Goal: Transaction & Acquisition: Purchase product/service

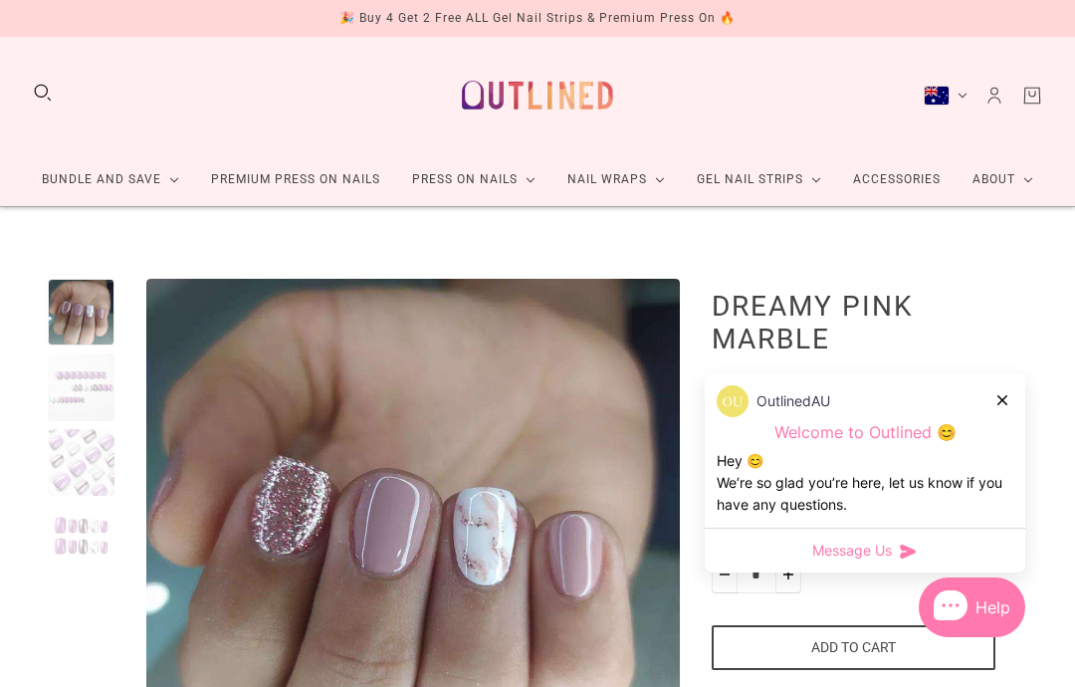
click at [1004, 404] on div at bounding box center [1004, 399] width 12 height 21
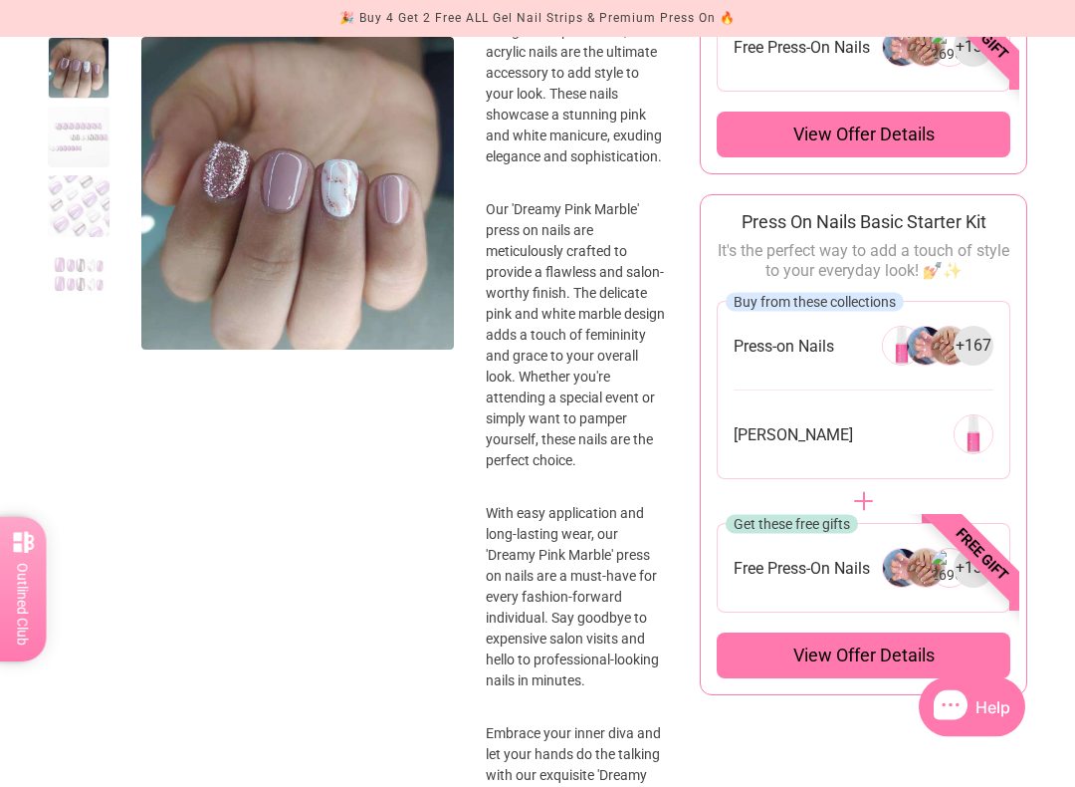
scroll to position [879, 0]
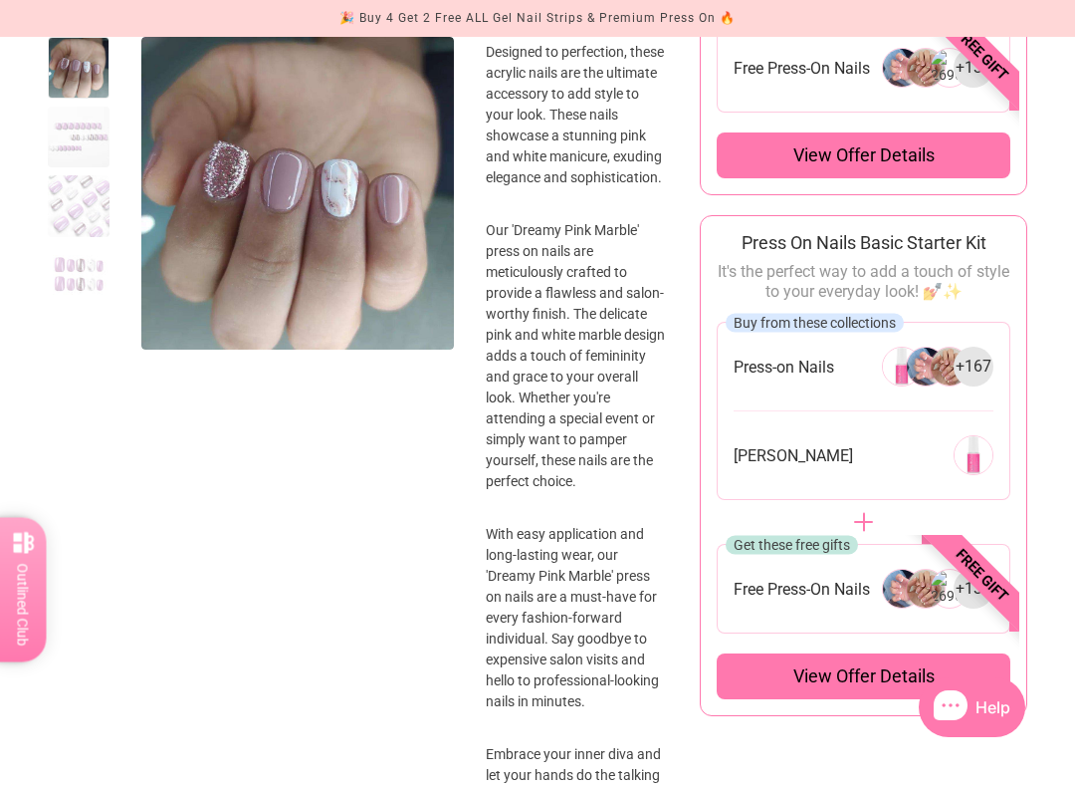
click at [91, 122] on div at bounding box center [79, 138] width 62 height 62
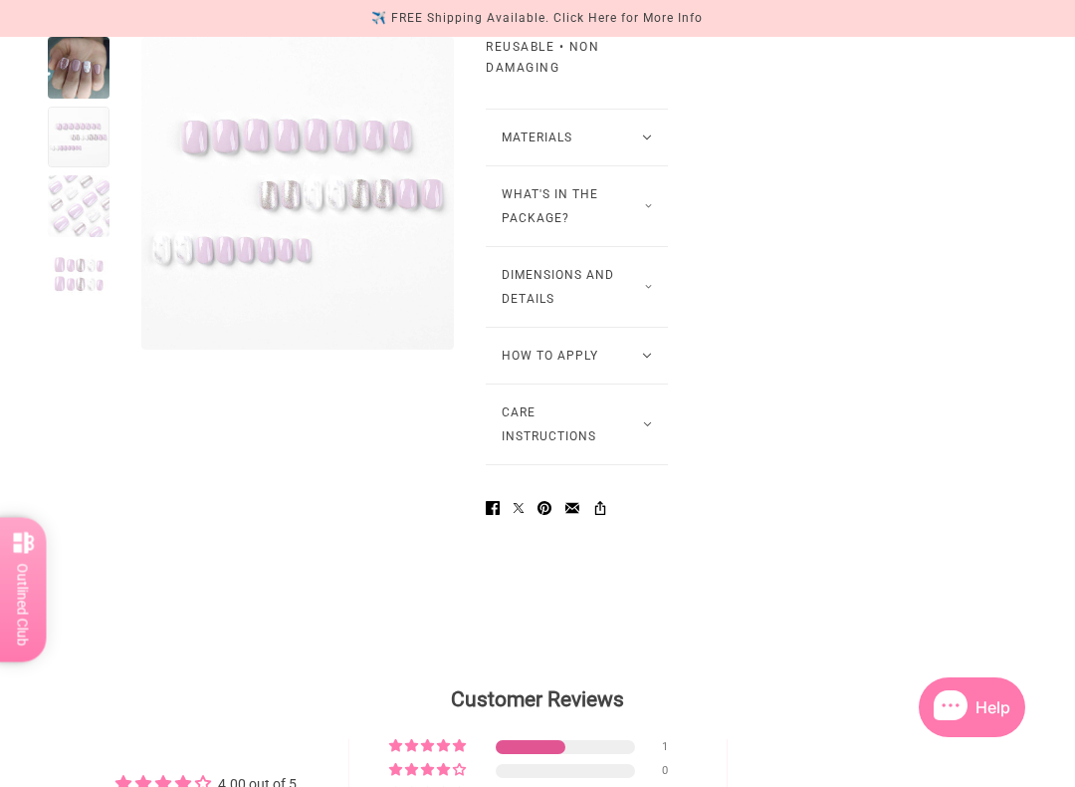
scroll to position [1719, 0]
click at [616, 383] on button "How to Apply" at bounding box center [577, 356] width 182 height 56
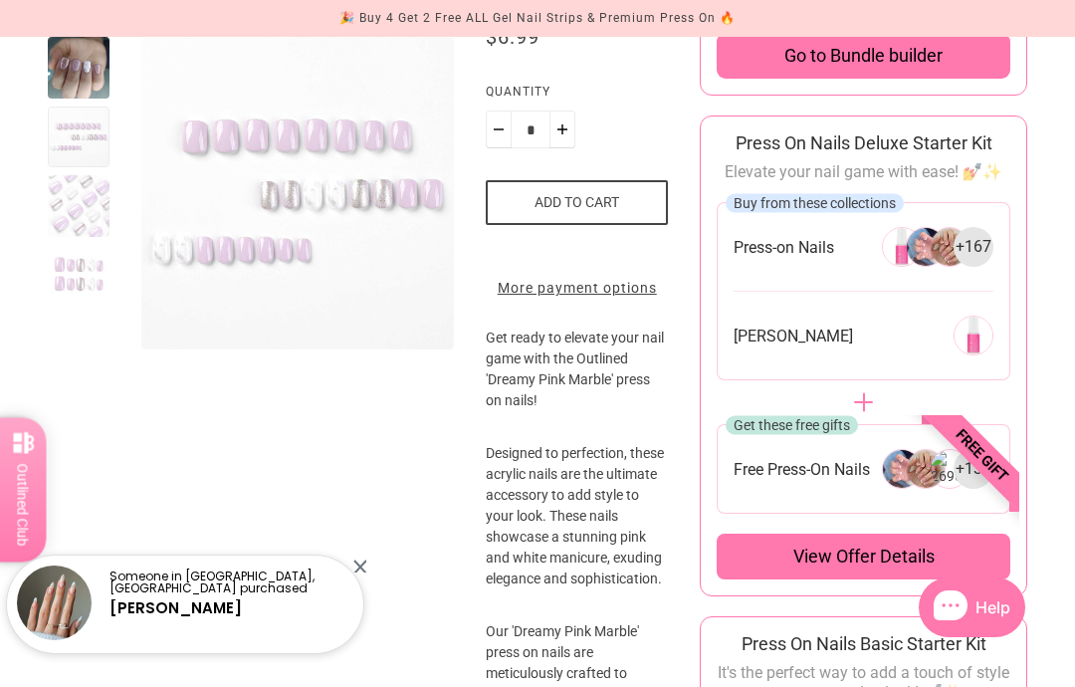
scroll to position [0, 0]
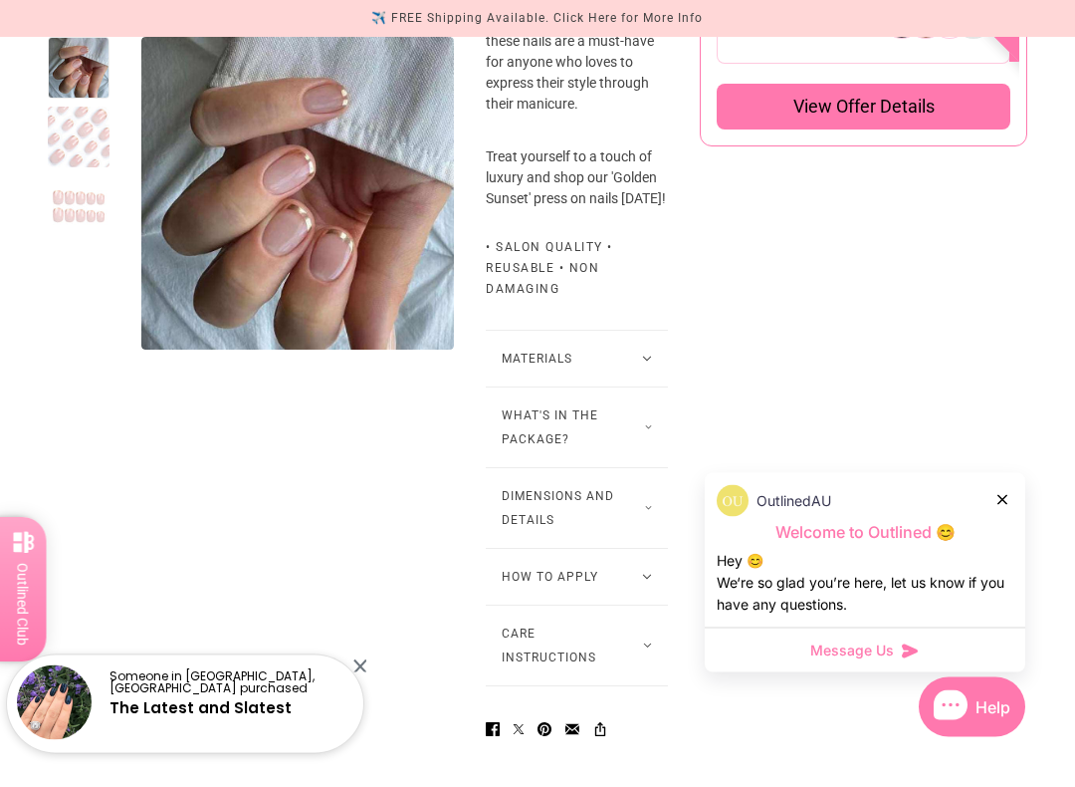
scroll to position [1449, 0]
click at [637, 467] on button "What's in the package?" at bounding box center [577, 427] width 182 height 80
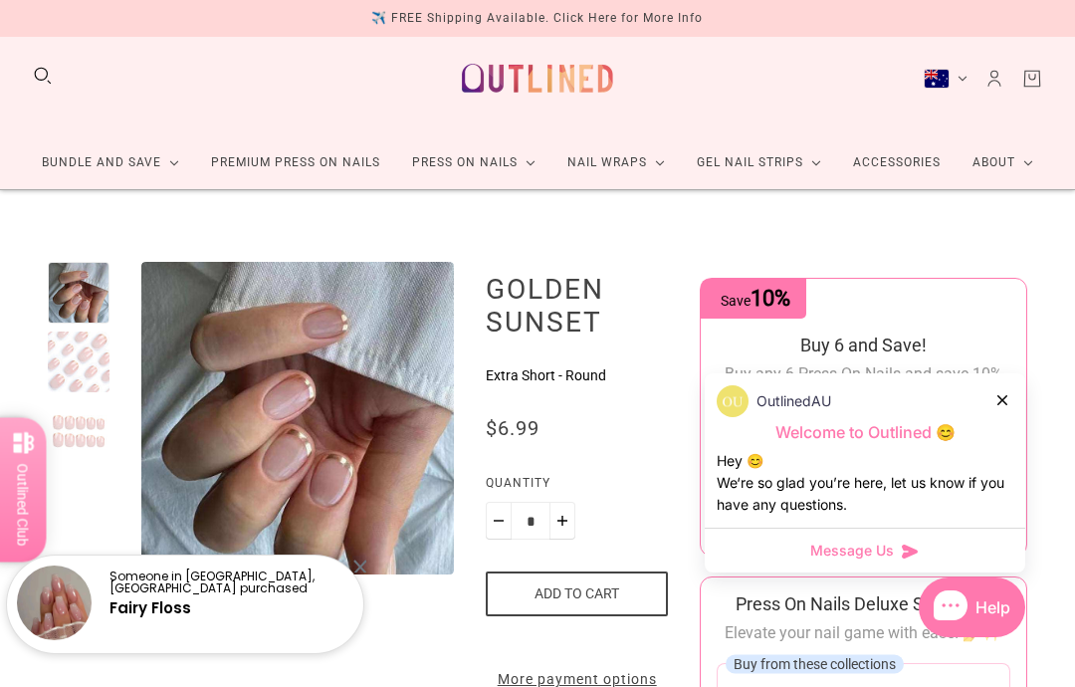
scroll to position [0, 0]
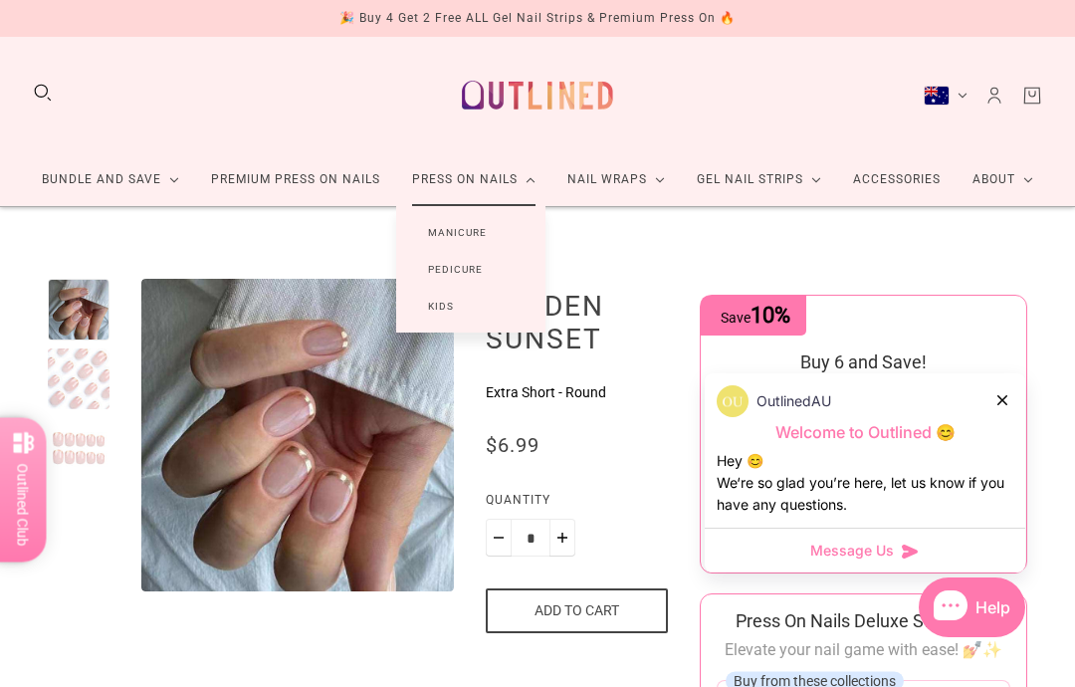
click at [466, 224] on link "Manicure" at bounding box center [457, 232] width 122 height 37
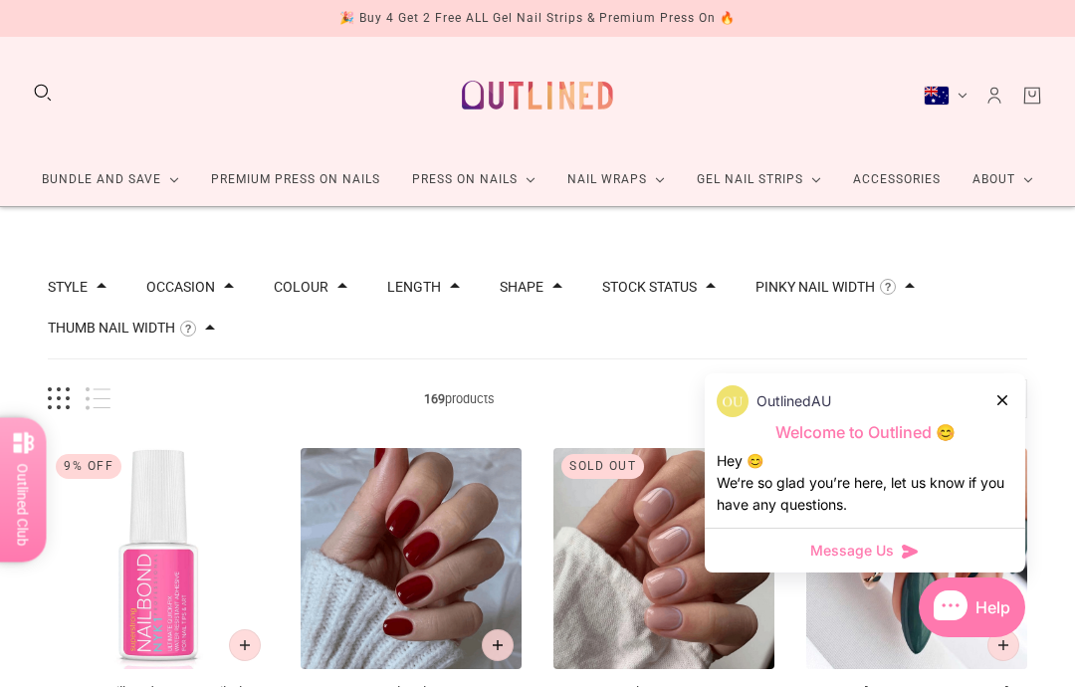
click at [1007, 400] on icon at bounding box center [1003, 400] width 10 height 10
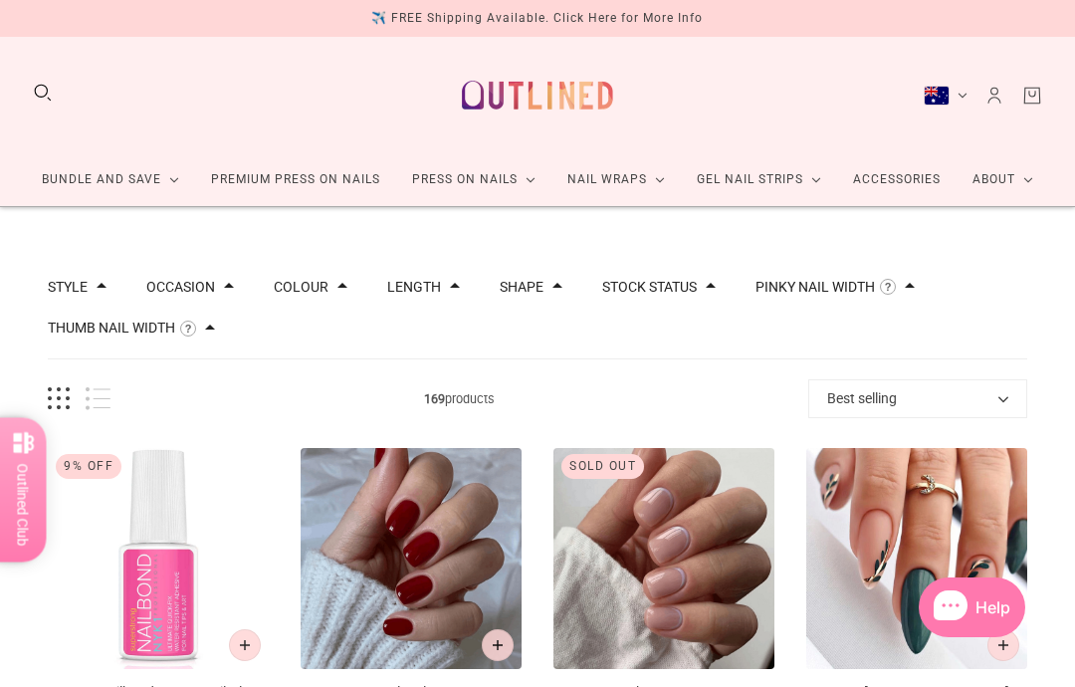
click at [544, 280] on button "Shape" at bounding box center [522, 287] width 44 height 14
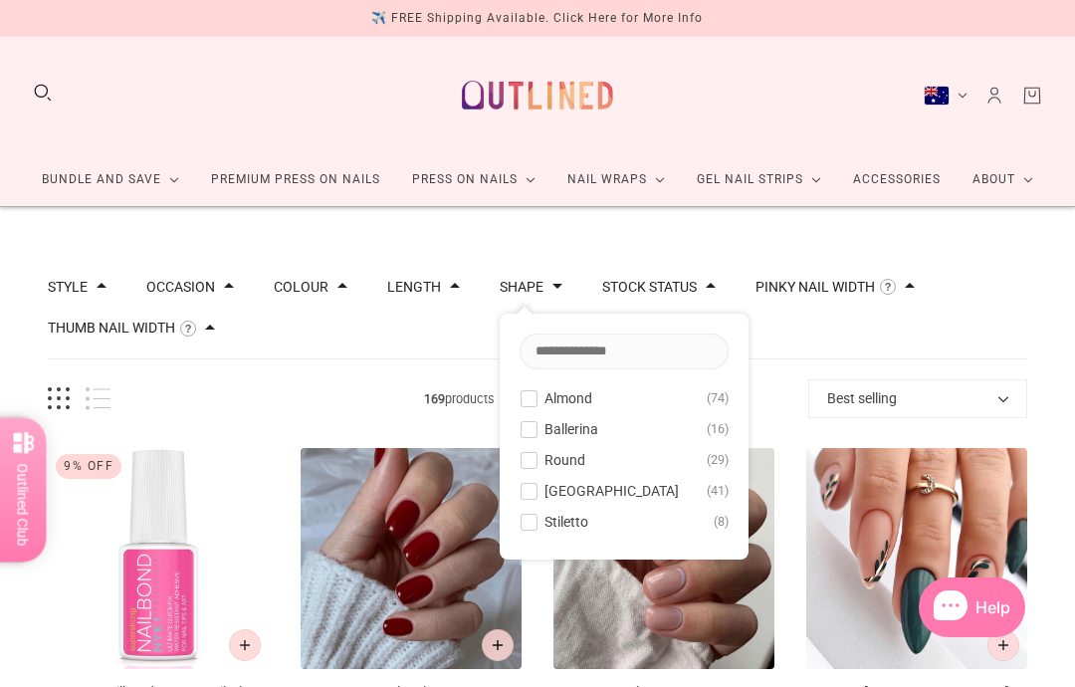
click at [537, 464] on span at bounding box center [529, 460] width 15 height 15
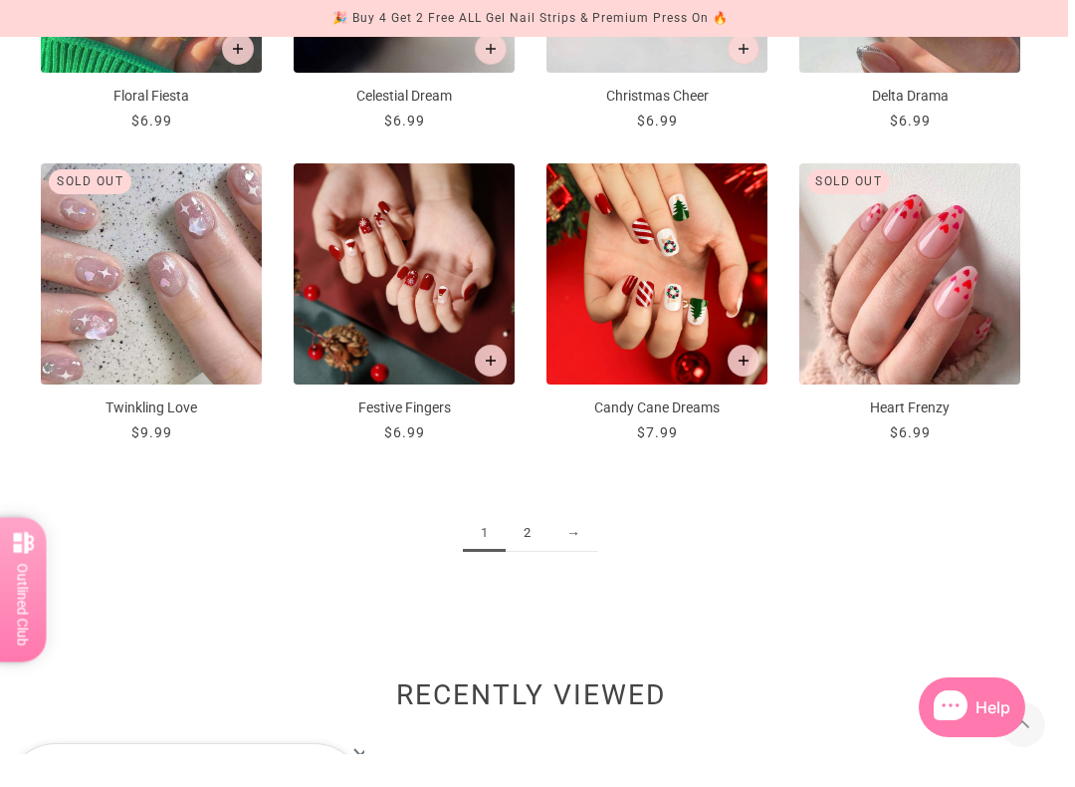
scroll to position [1931, 34]
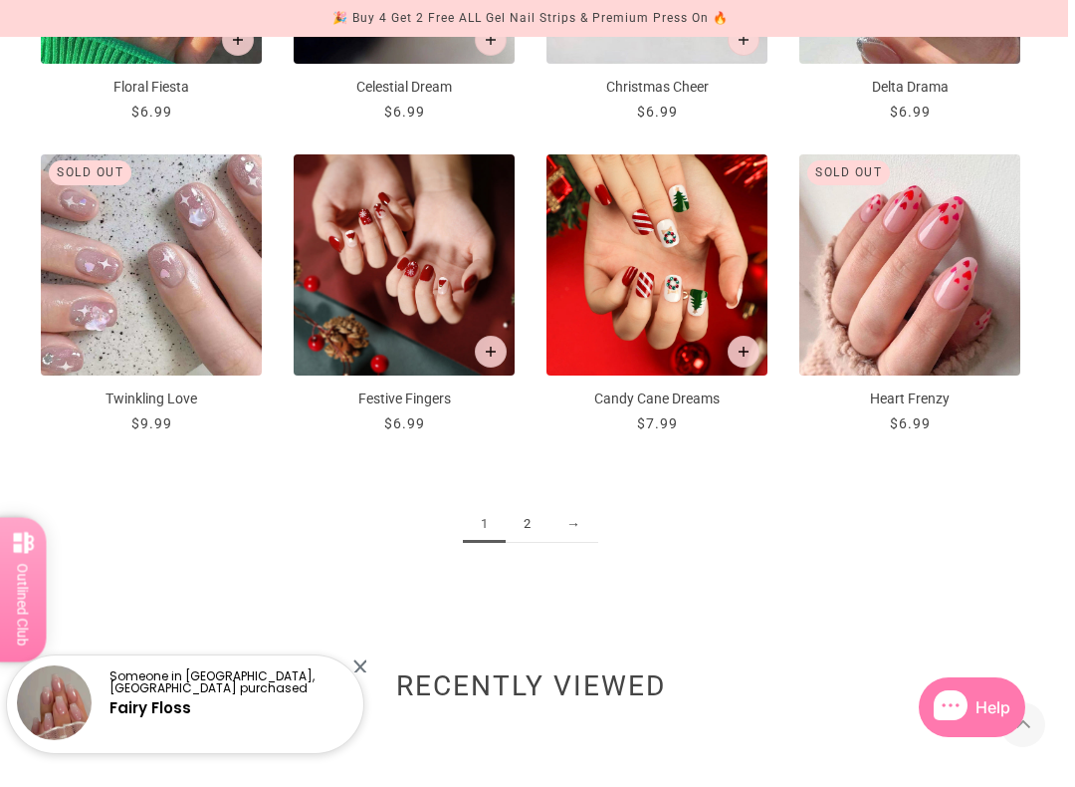
click at [506, 523] on link "2" at bounding box center [527, 524] width 43 height 37
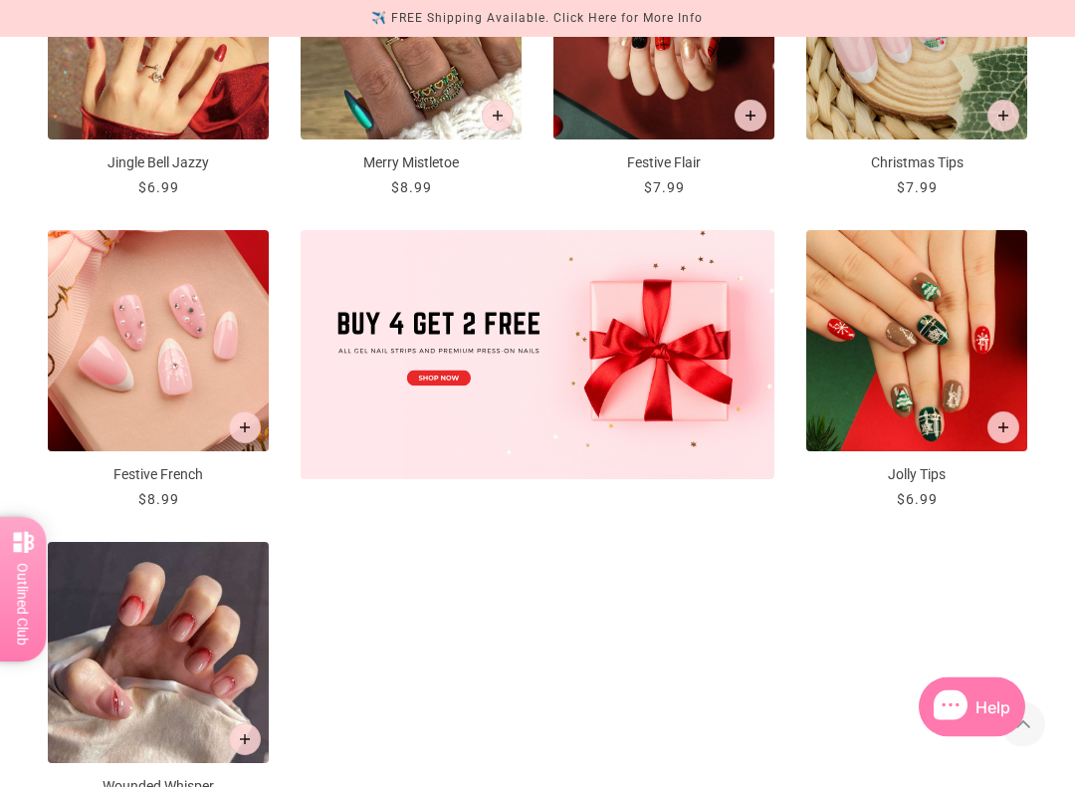
scroll to position [608, 0]
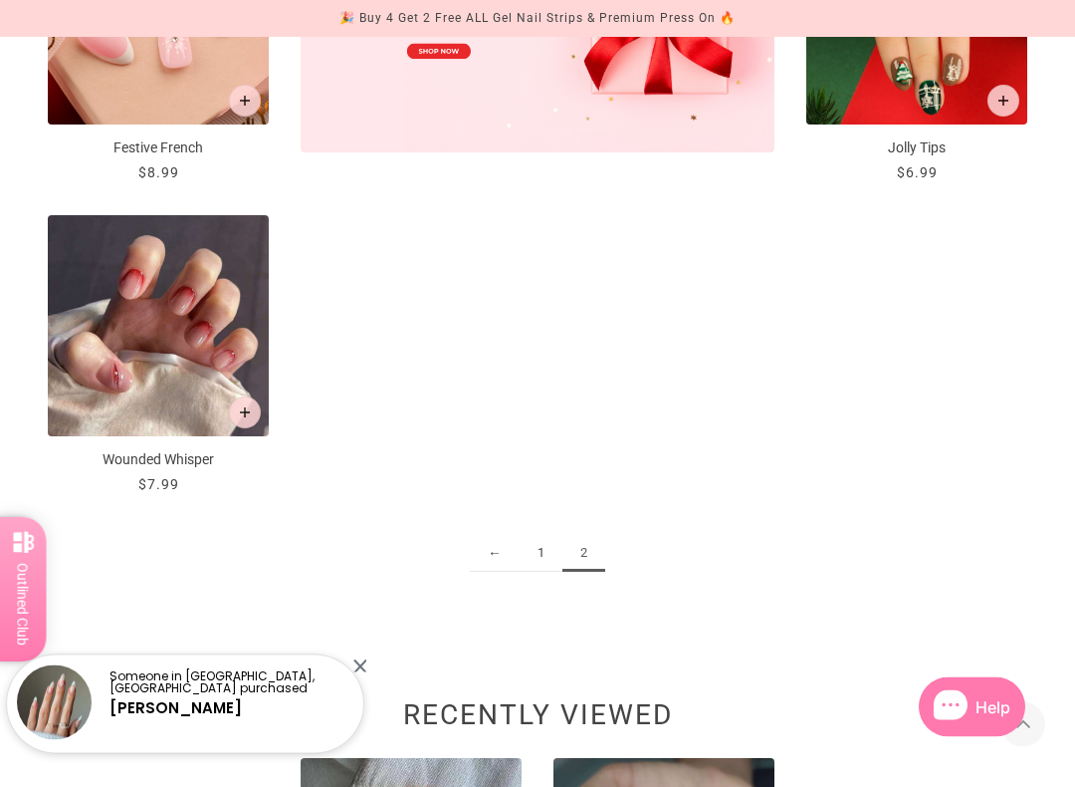
click at [534, 554] on link "1" at bounding box center [541, 554] width 43 height 37
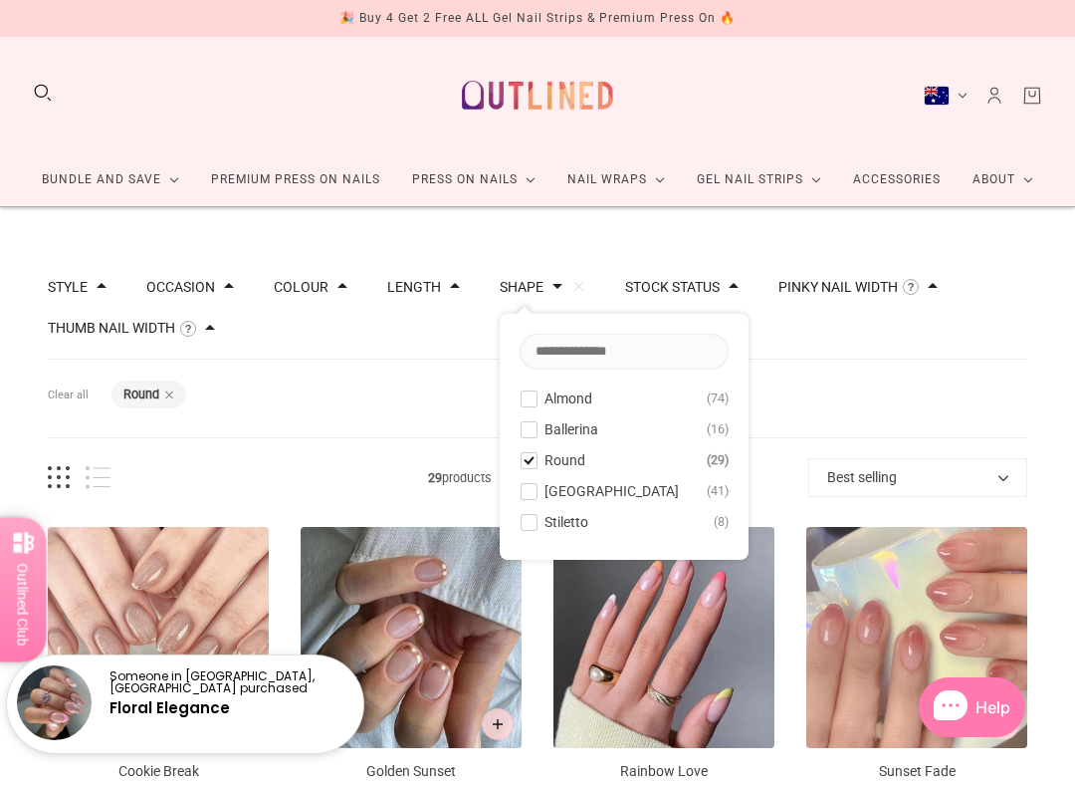
click at [537, 402] on span at bounding box center [529, 398] width 15 height 15
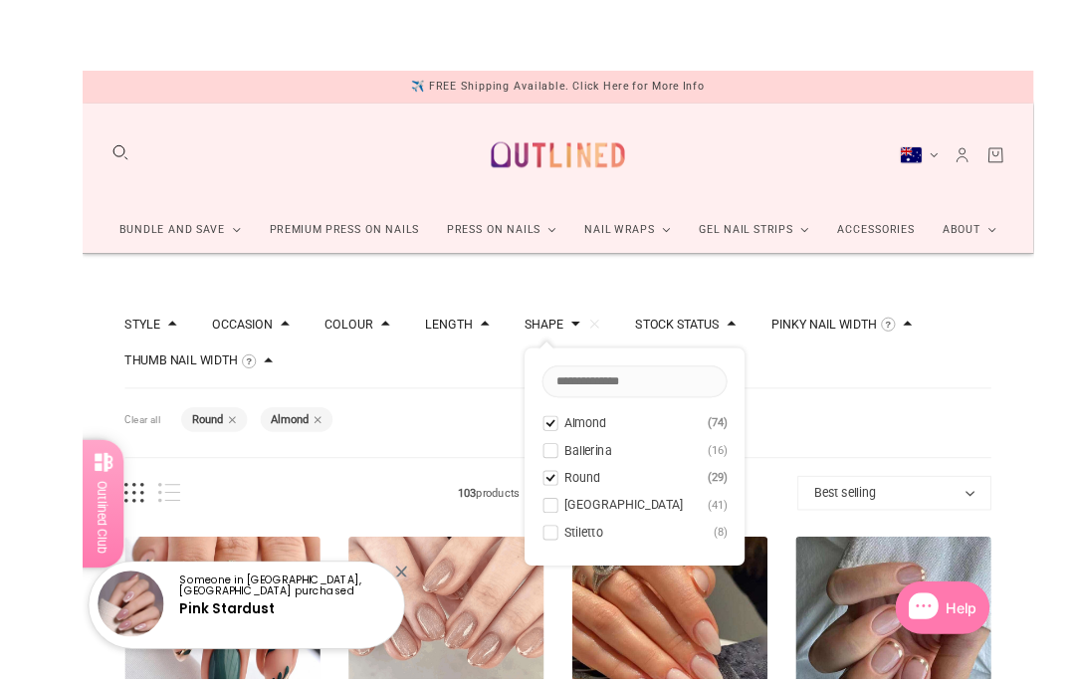
scroll to position [0, 7]
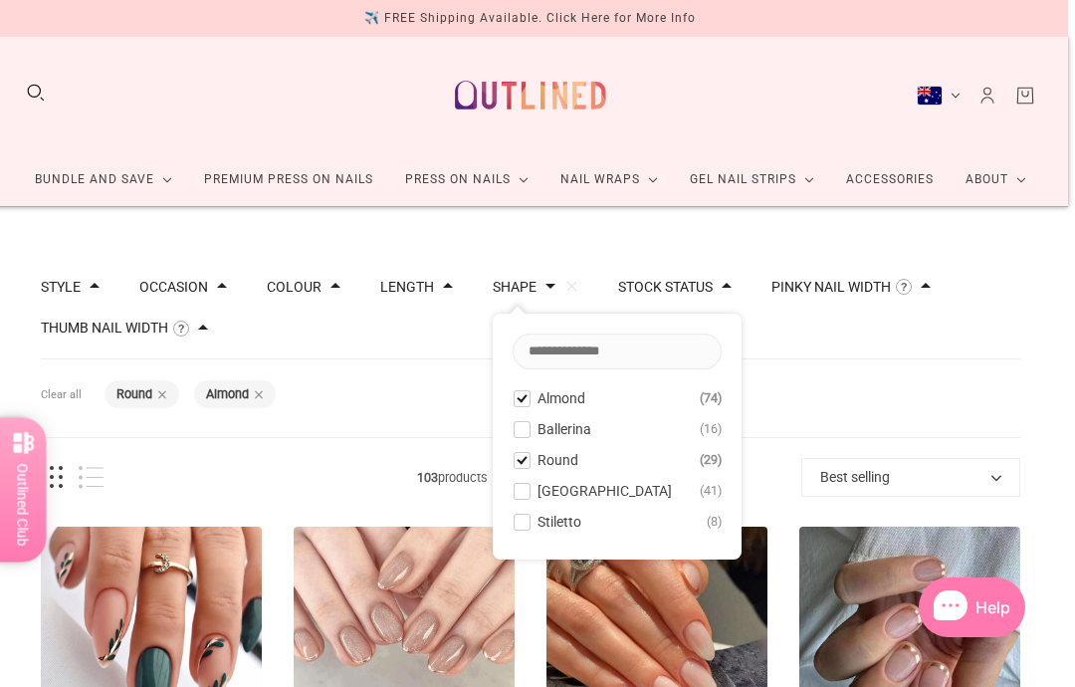
click at [836, 387] on div "Filters Clear all Shape: Round Shape: Almond" at bounding box center [531, 398] width 980 height 79
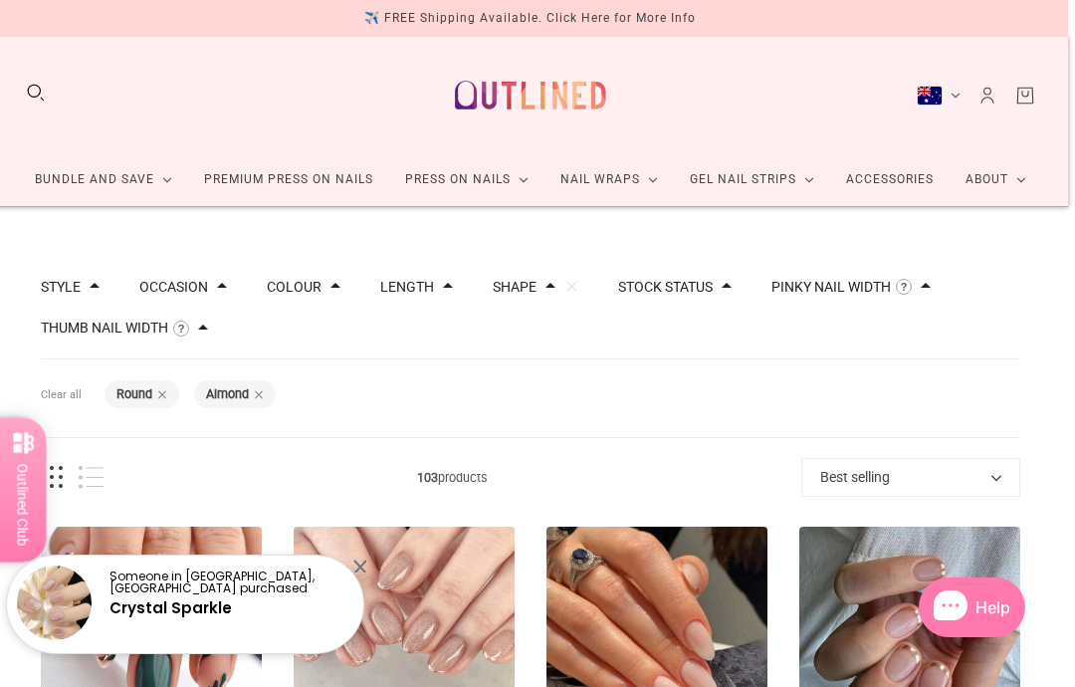
click at [105, 280] on div "Style Cat Eye 6 French 31 Glitter 8 Glitter Design 4 Nail Art 72 Ombre 5 Pearl …" at bounding box center [531, 308] width 980 height 104
click at [94, 283] on div "Style" at bounding box center [70, 287] width 59 height 14
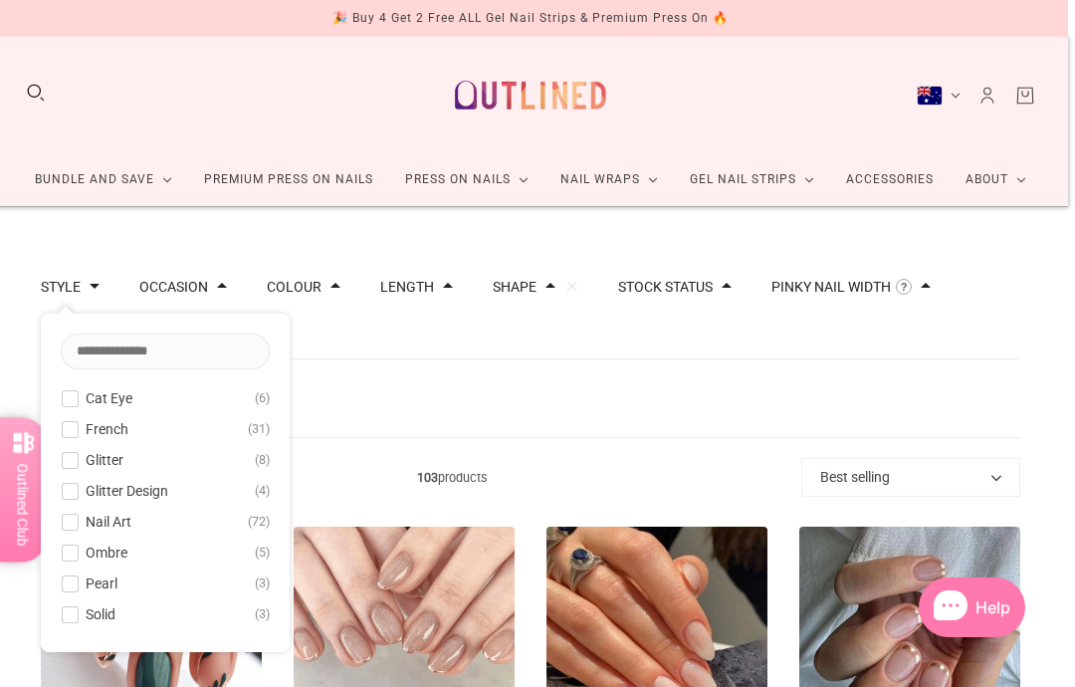
click at [453, 288] on span at bounding box center [448, 286] width 10 height 10
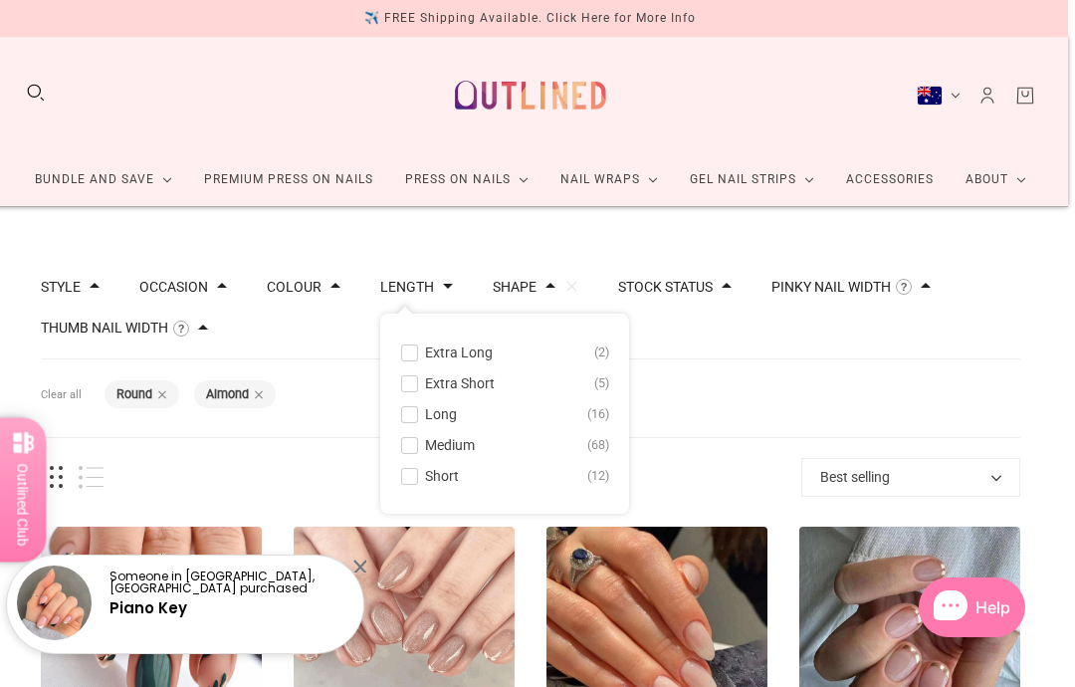
click at [417, 478] on span at bounding box center [409, 476] width 15 height 15
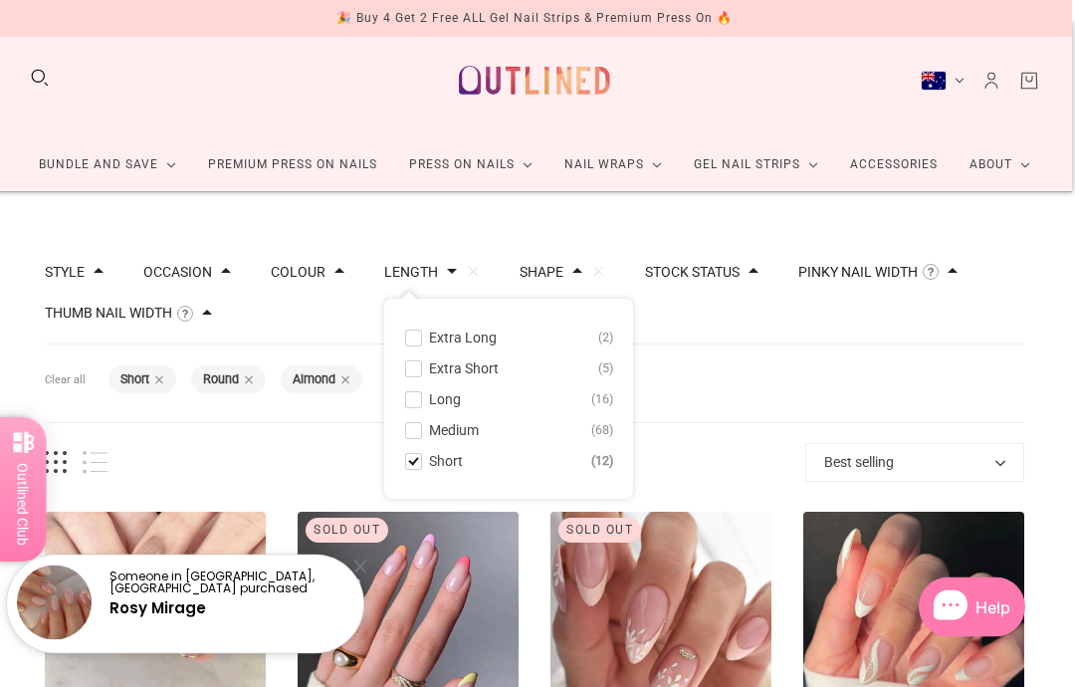
scroll to position [0, 3]
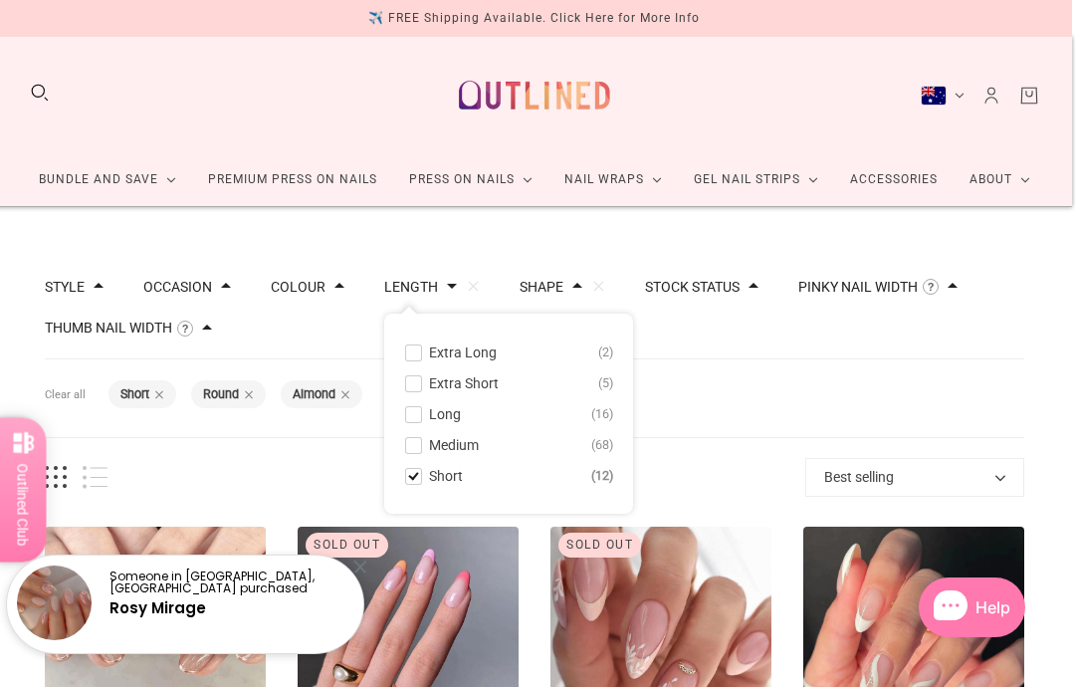
click at [362, 390] on div "Shape: Almond" at bounding box center [322, 394] width 82 height 29
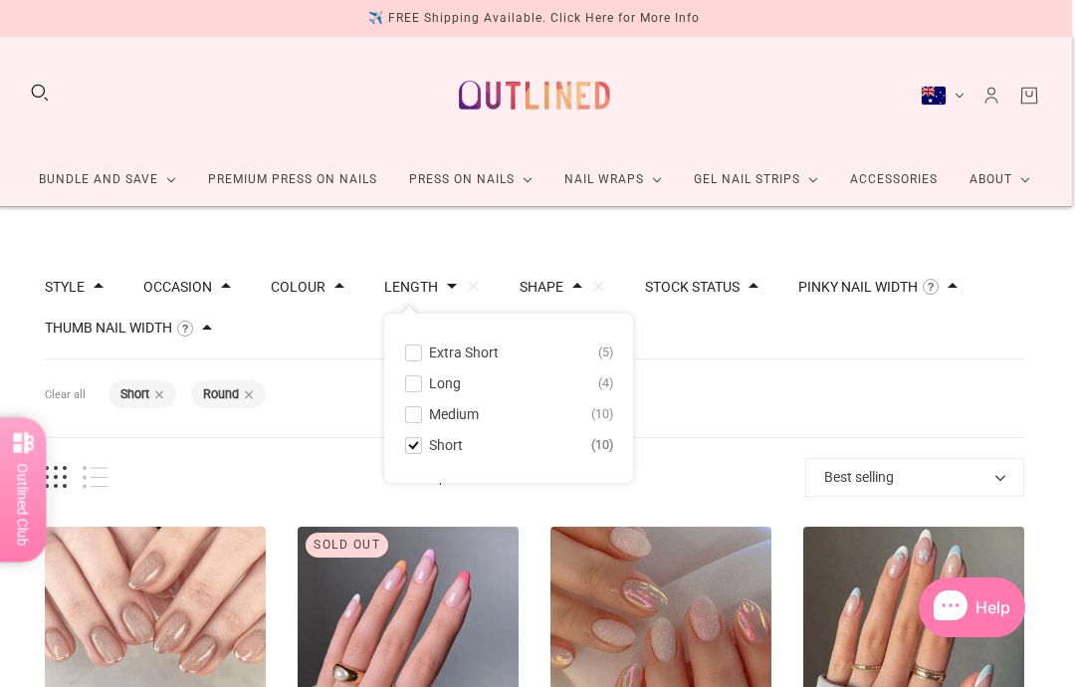
click at [254, 391] on span at bounding box center [249, 394] width 10 height 10
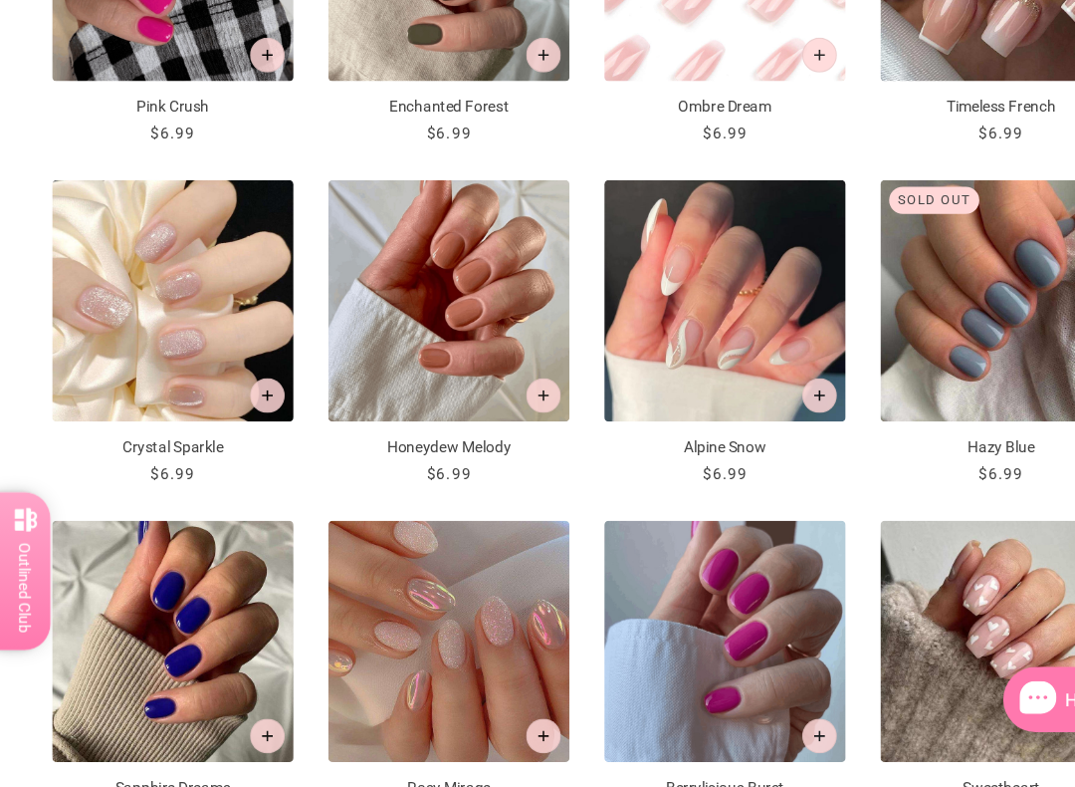
scroll to position [1543, 0]
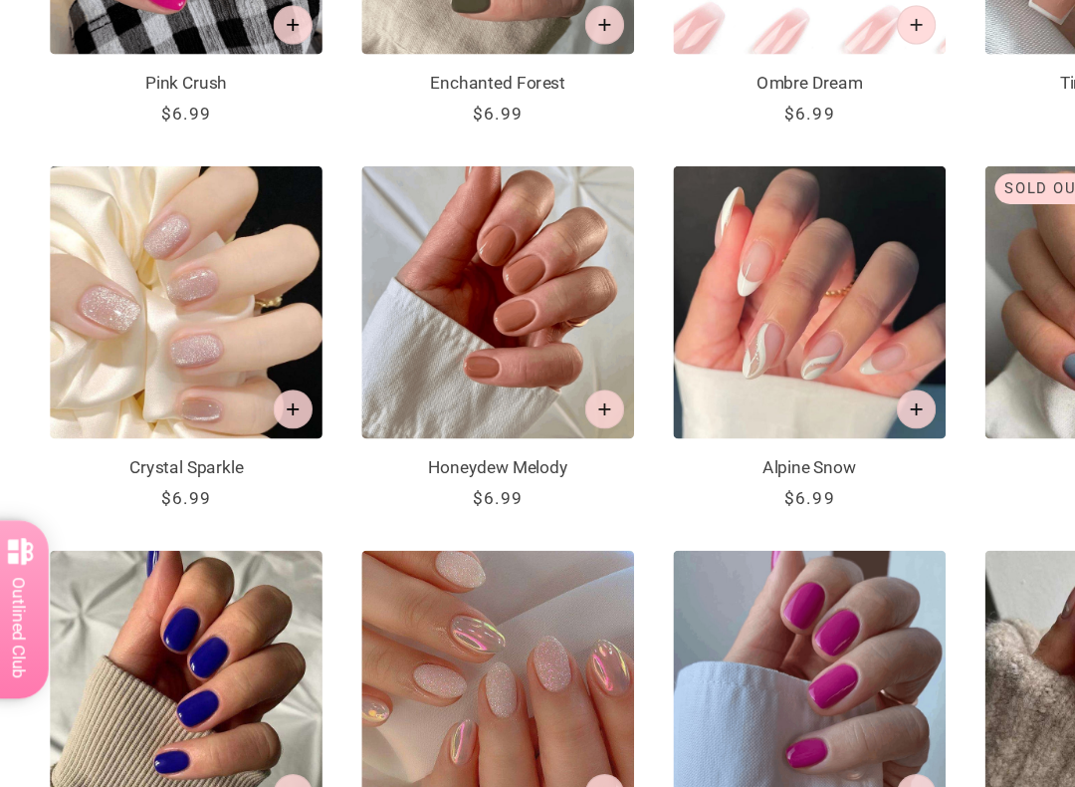
click at [191, 266] on img "Crystal Sparkle" at bounding box center [158, 340] width 221 height 221
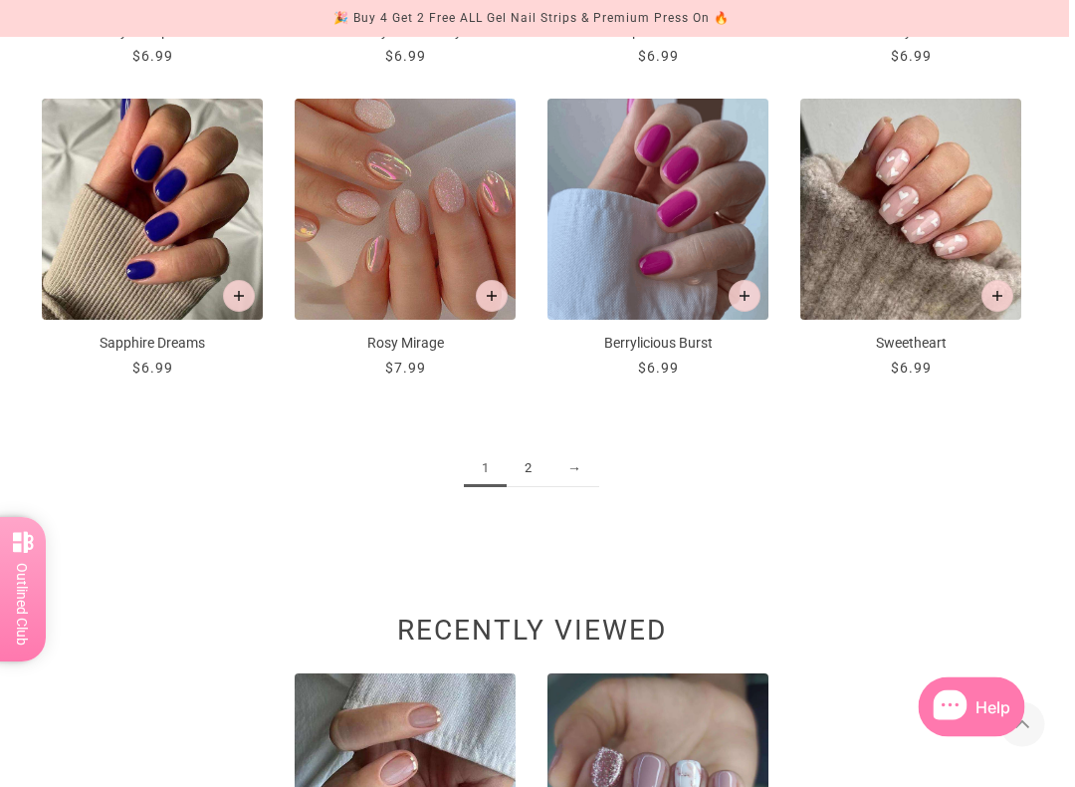
scroll to position [2060, 5]
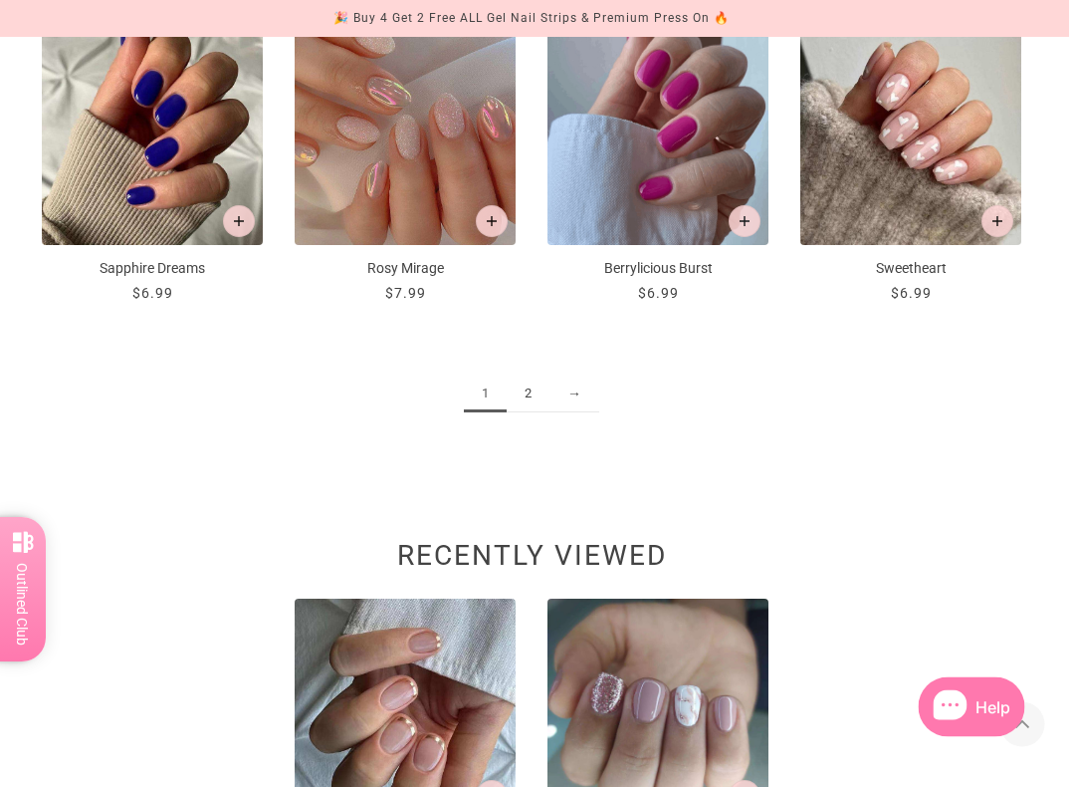
click at [528, 403] on link "2" at bounding box center [529, 394] width 43 height 37
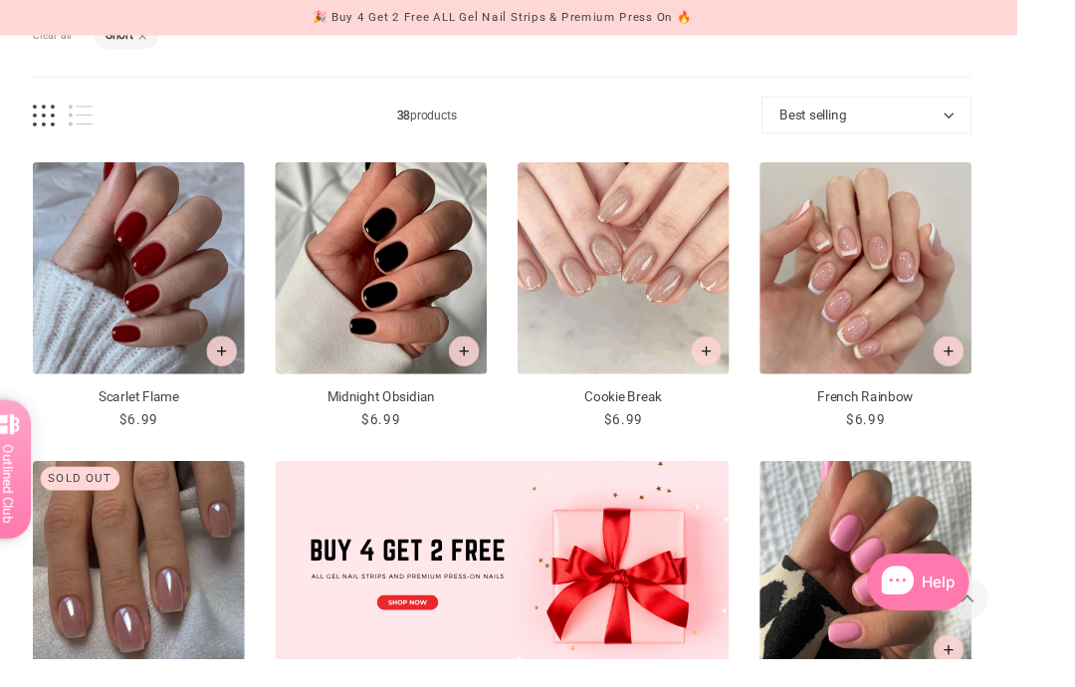
scroll to position [402, 47]
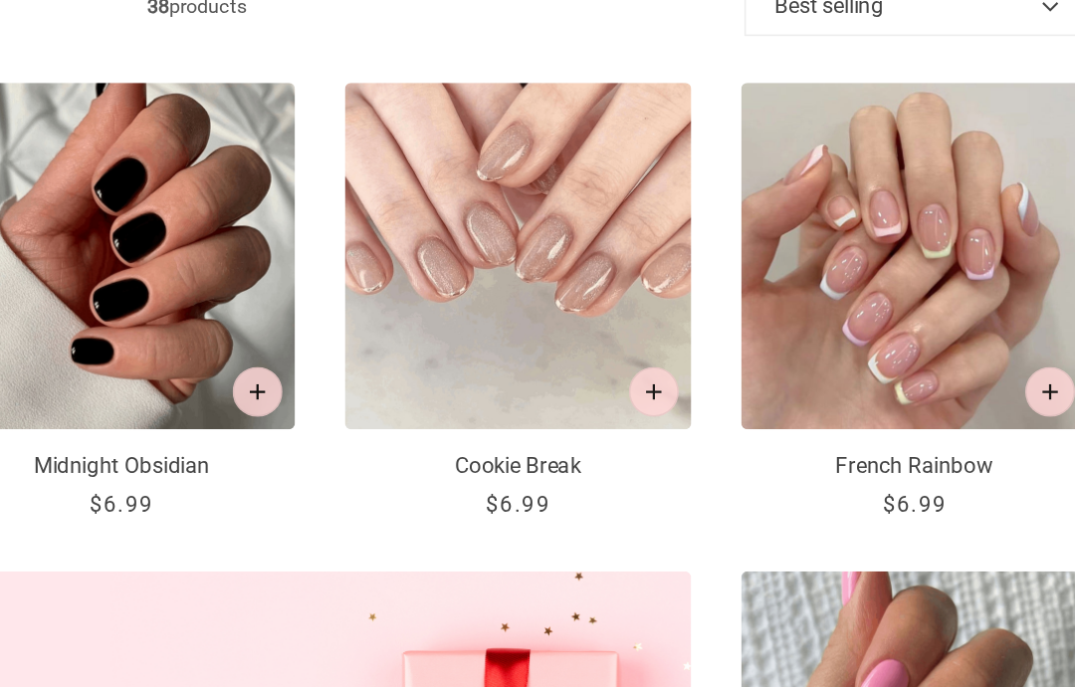
click at [547, 236] on img "Cookie Break" at bounding box center [657, 234] width 221 height 221
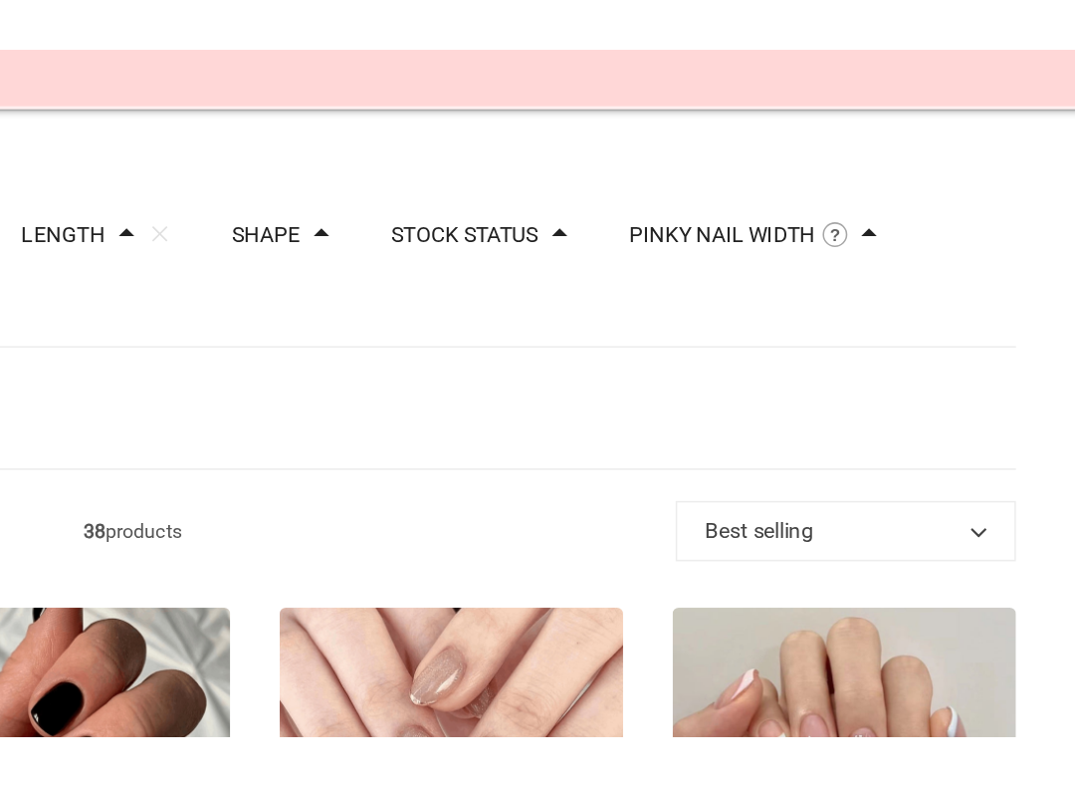
scroll to position [0, 0]
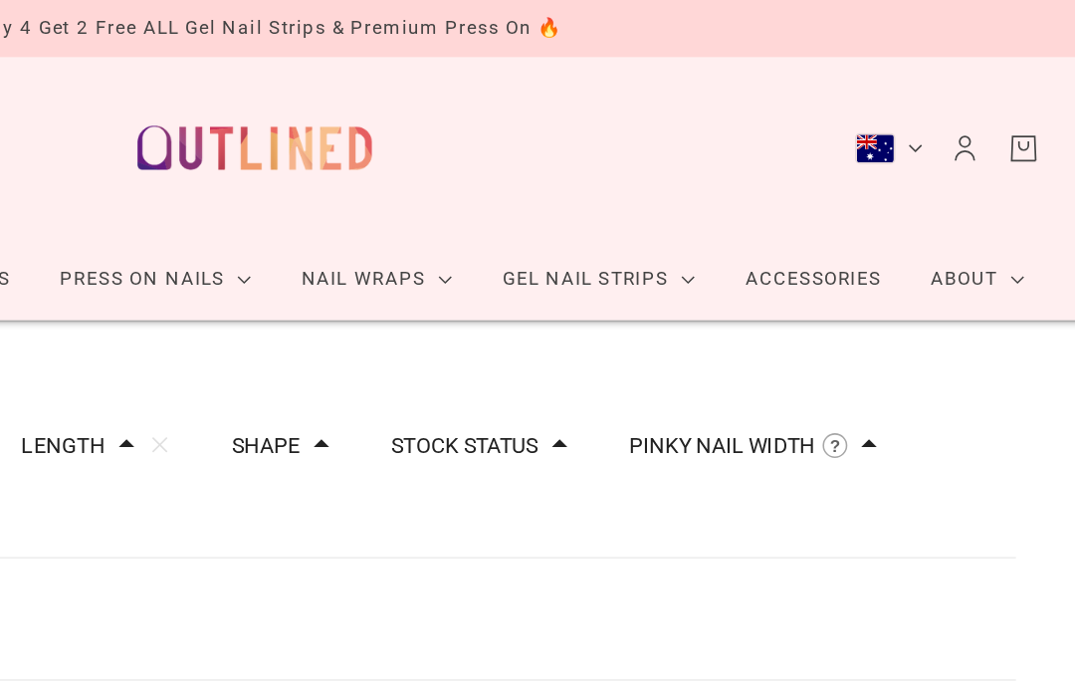
click at [576, 284] on span at bounding box center [581, 286] width 10 height 10
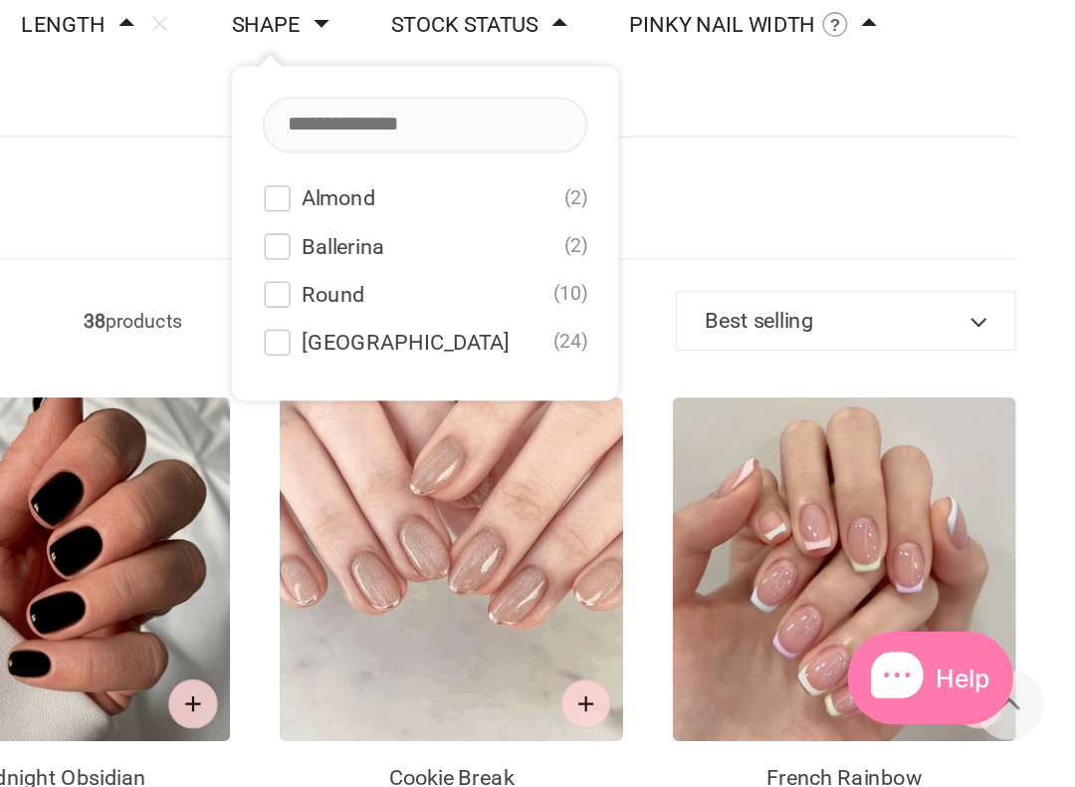
click at [543, 479] on button "Rounded Square 24" at bounding box center [647, 491] width 209 height 24
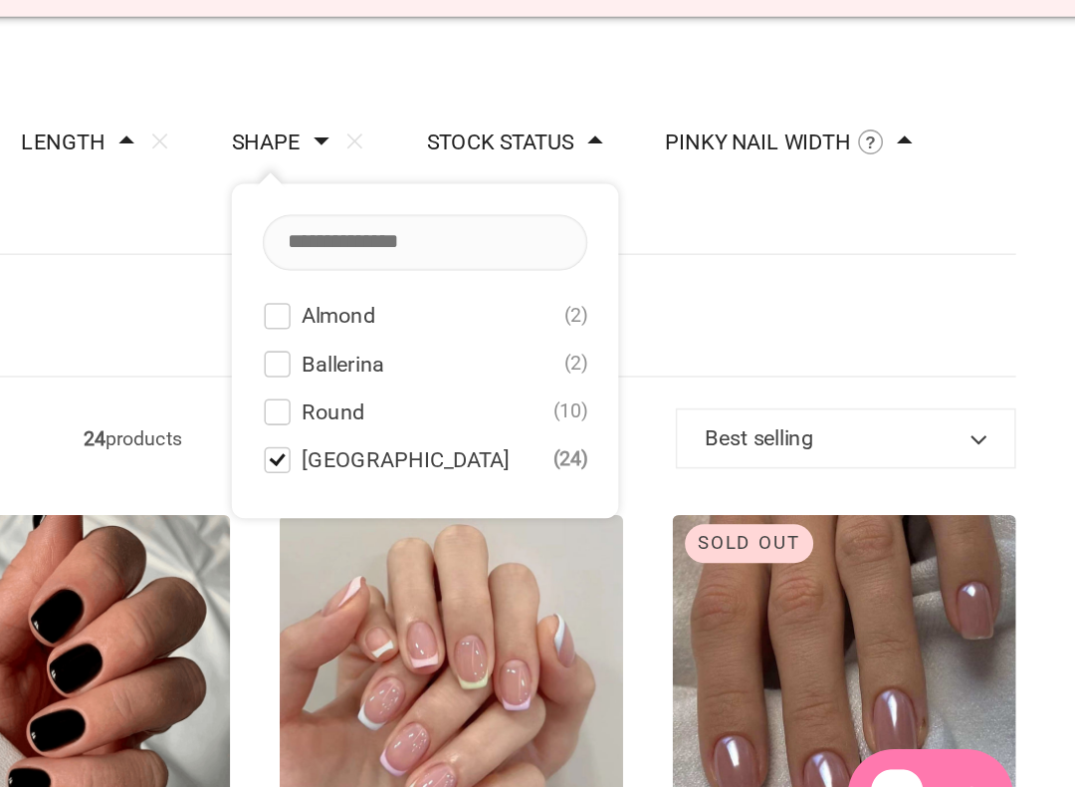
click at [450, 281] on span at bounding box center [455, 286] width 10 height 10
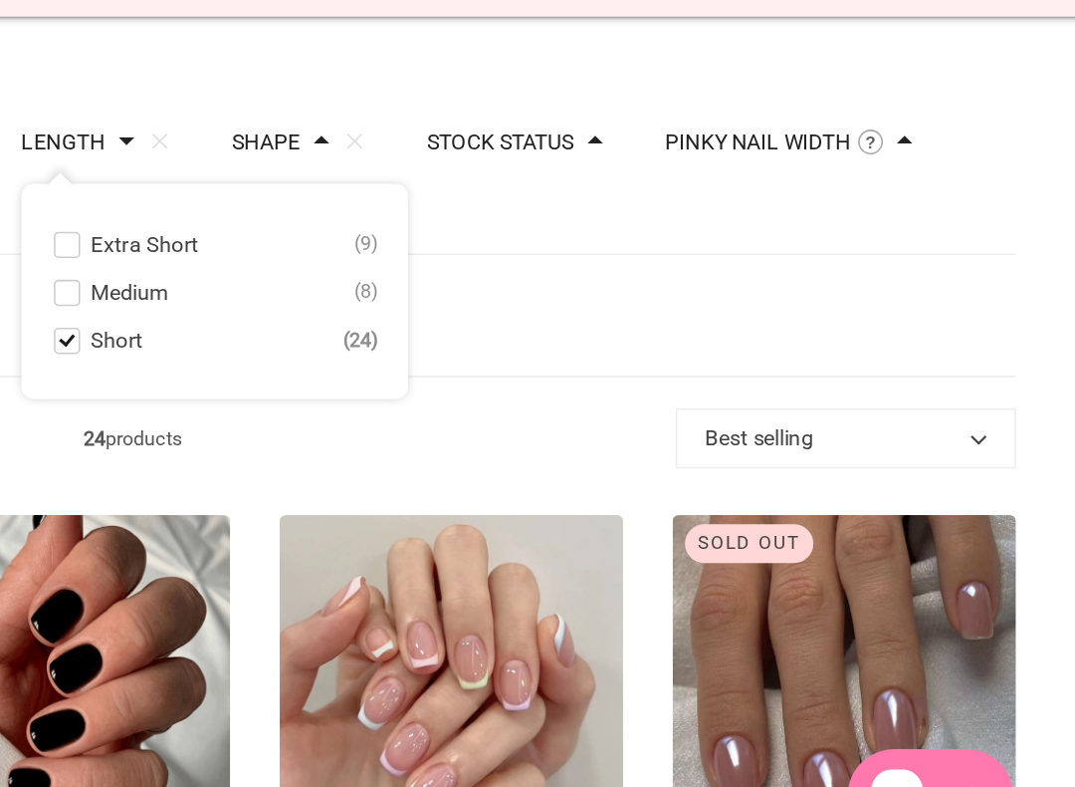
click at [409, 376] on span at bounding box center [416, 383] width 15 height 15
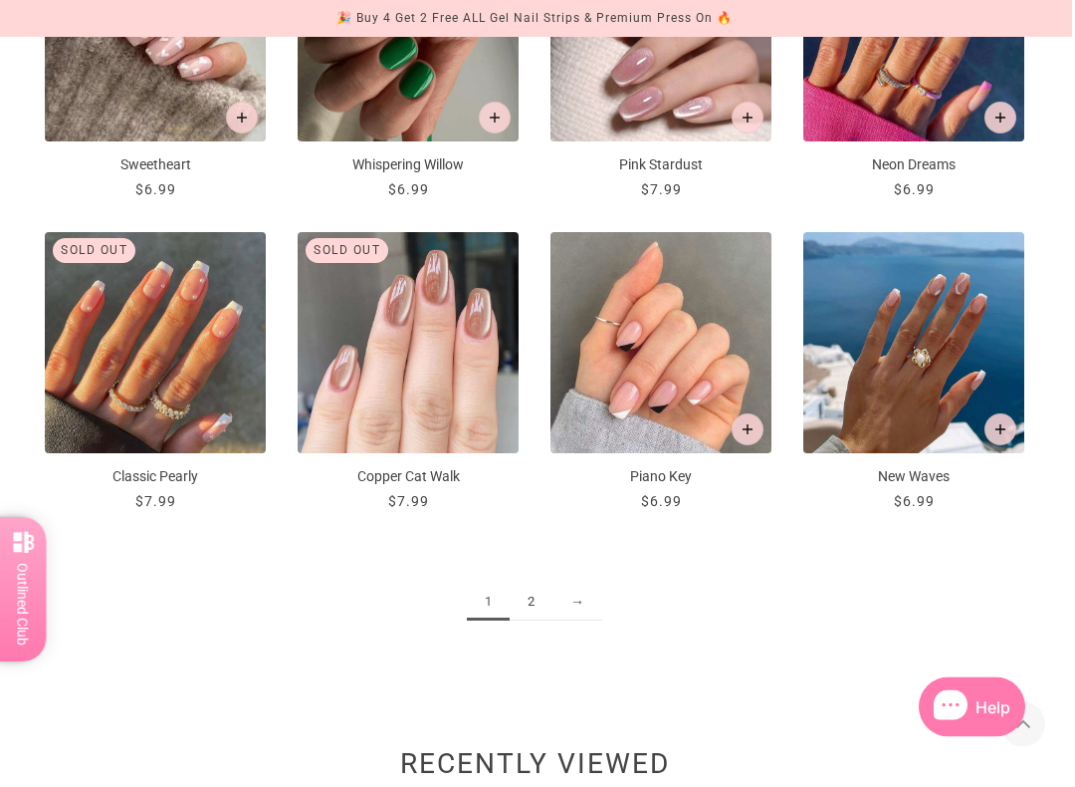
scroll to position [1854, 3]
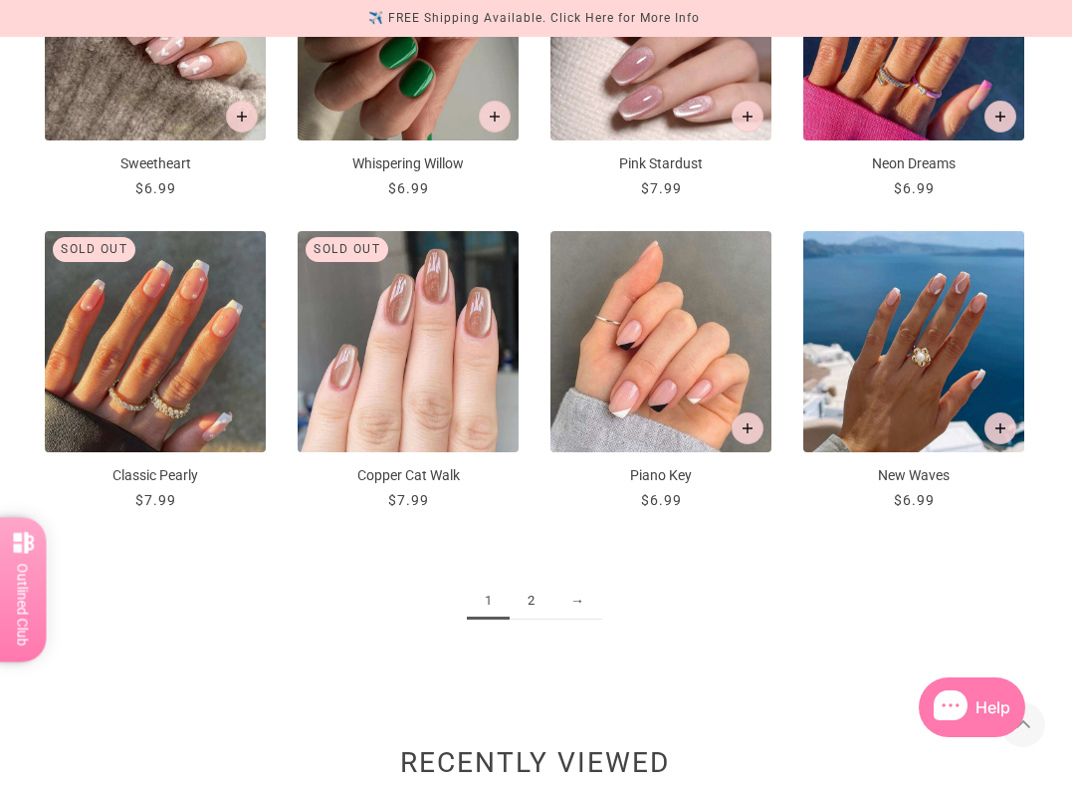
click at [535, 593] on link "2" at bounding box center [531, 601] width 43 height 37
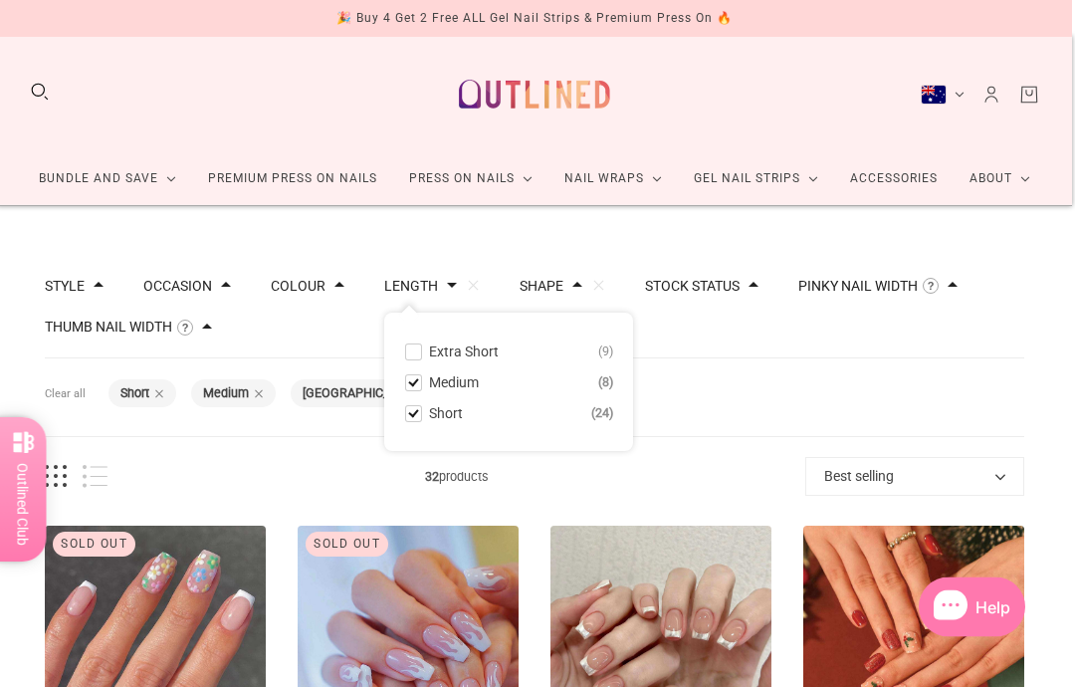
scroll to position [0, 3]
click at [936, 90] on div "Australia (AUD $)" at bounding box center [934, 96] width 26 height 20
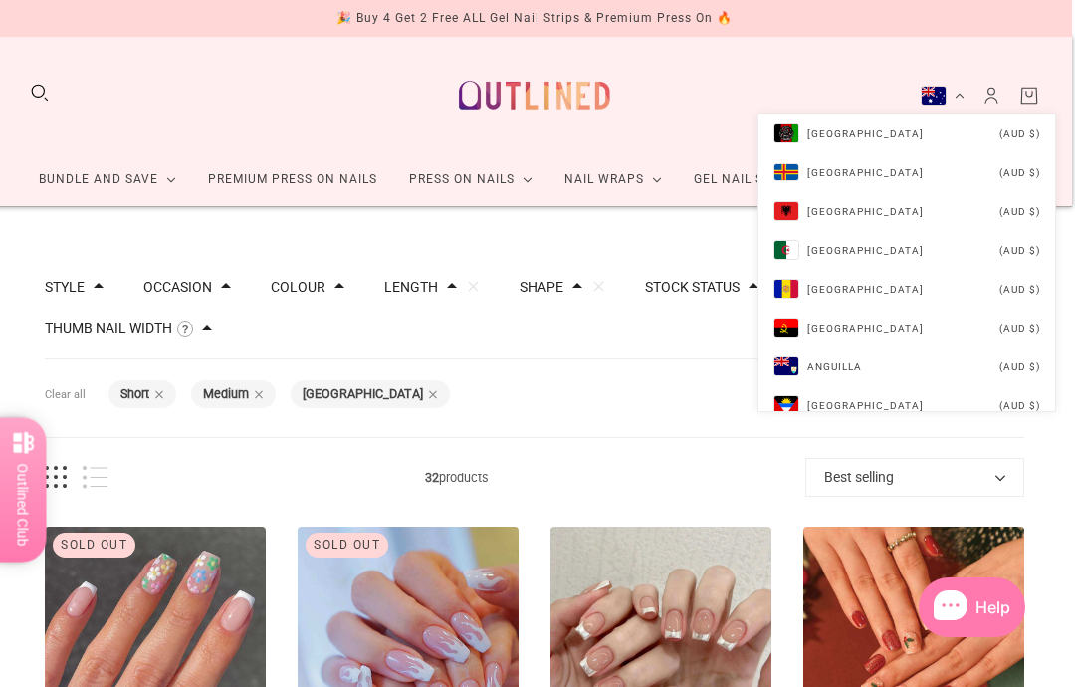
click at [705, 413] on div "Filters Clear all Length: Short Length: Medium Shape: Rounded Square" at bounding box center [535, 398] width 980 height 79
click at [661, 413] on div "Filters Clear all Length: Short Length: Medium Shape: Rounded Square" at bounding box center [535, 398] width 980 height 79
click at [996, 100] on icon "Account" at bounding box center [992, 96] width 22 height 22
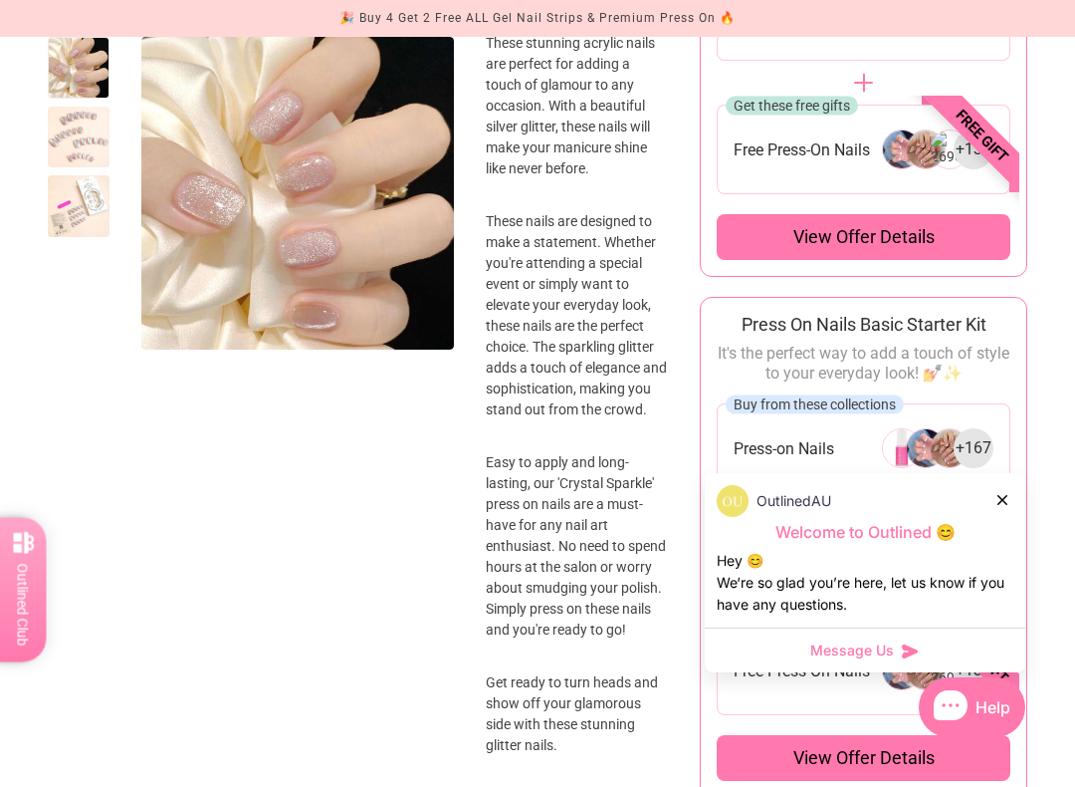
click at [1008, 494] on div at bounding box center [1004, 499] width 12 height 21
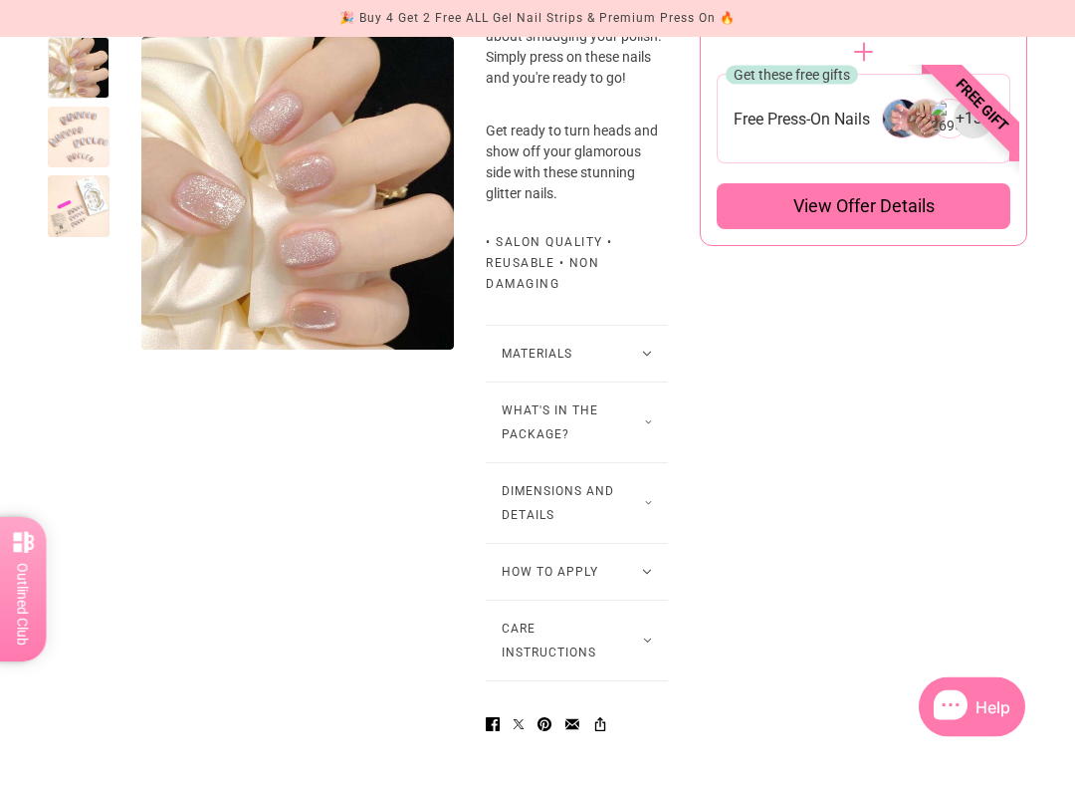
scroll to position [1349, 3]
click at [645, 425] on icon at bounding box center [649, 422] width 8 height 6
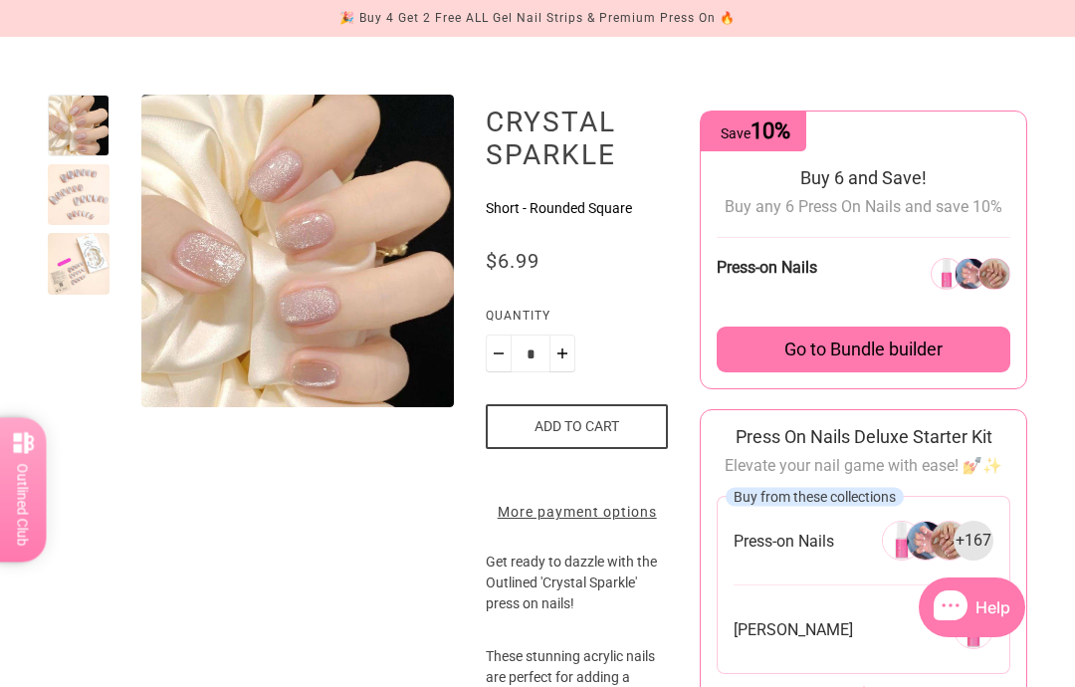
scroll to position [182, 3]
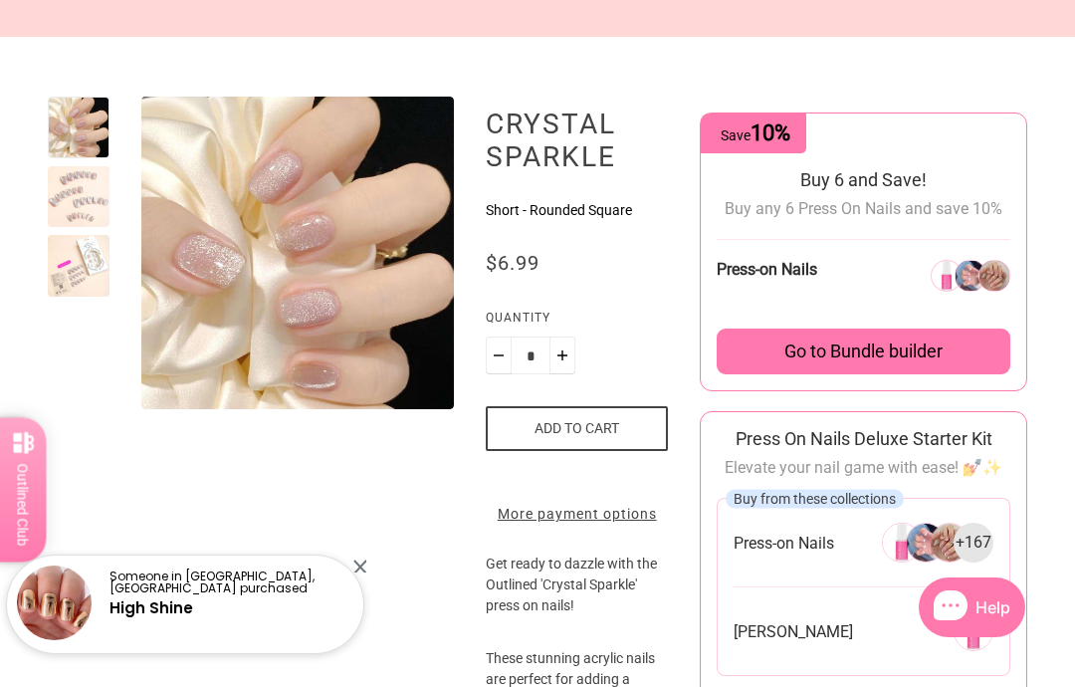
click at [623, 425] on button "Add to cart" at bounding box center [577, 428] width 182 height 45
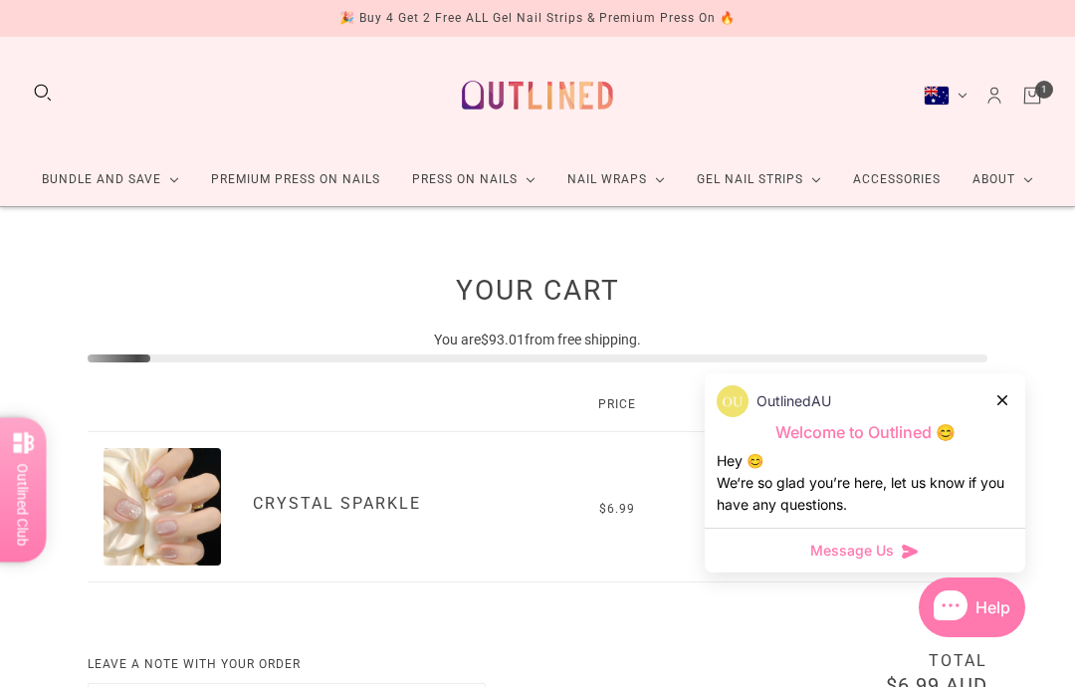
click at [1000, 391] on div at bounding box center [1004, 399] width 12 height 21
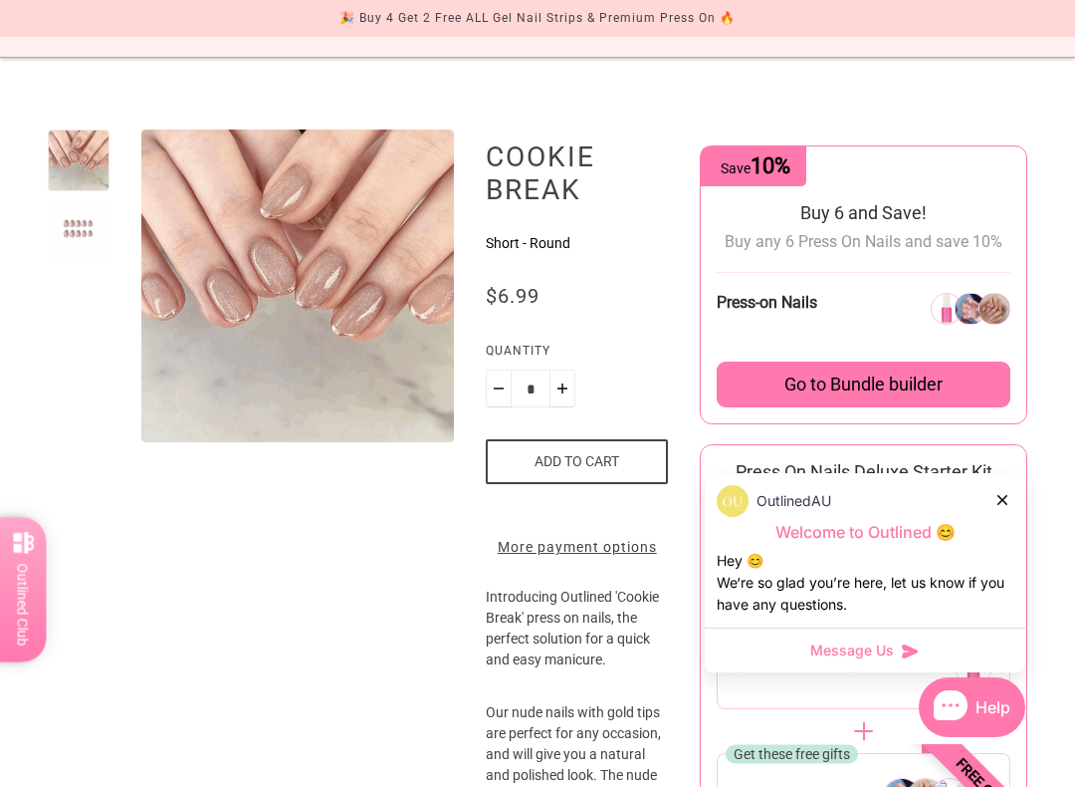
click at [616, 455] on button "Add to cart" at bounding box center [577, 461] width 182 height 45
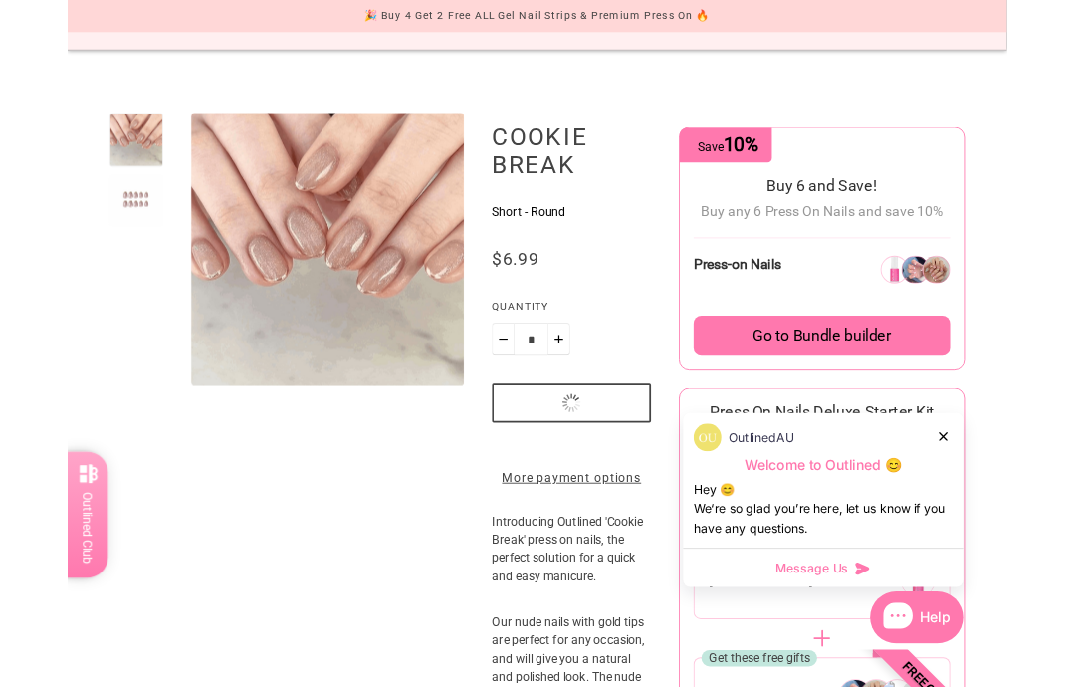
scroll to position [205, 0]
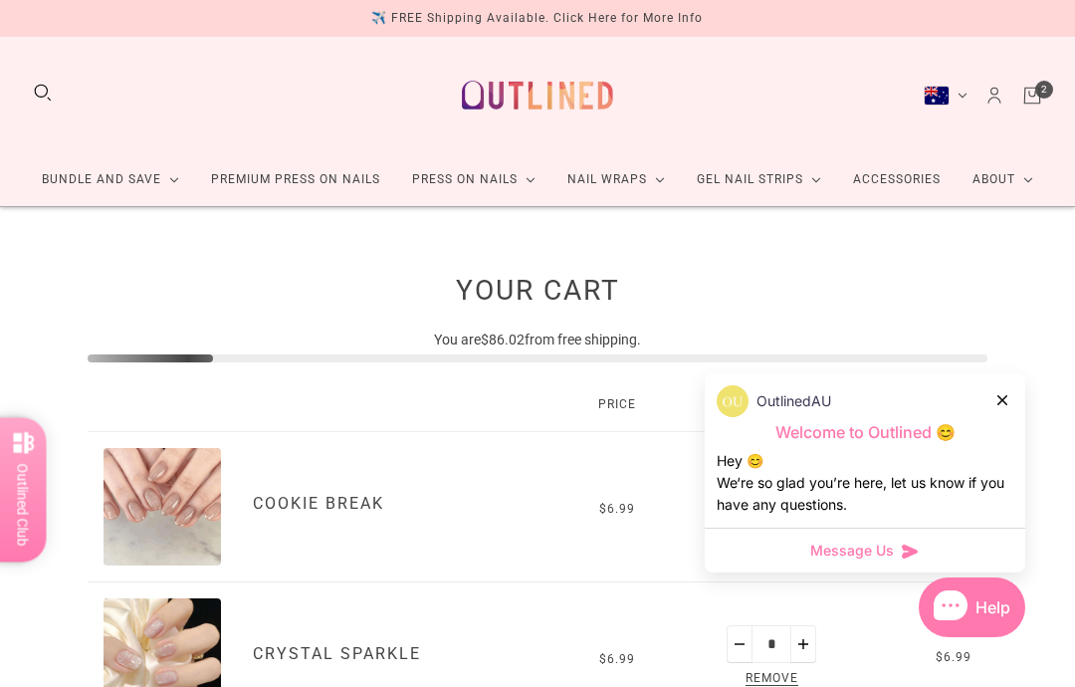
click at [1008, 407] on div at bounding box center [1004, 399] width 12 height 21
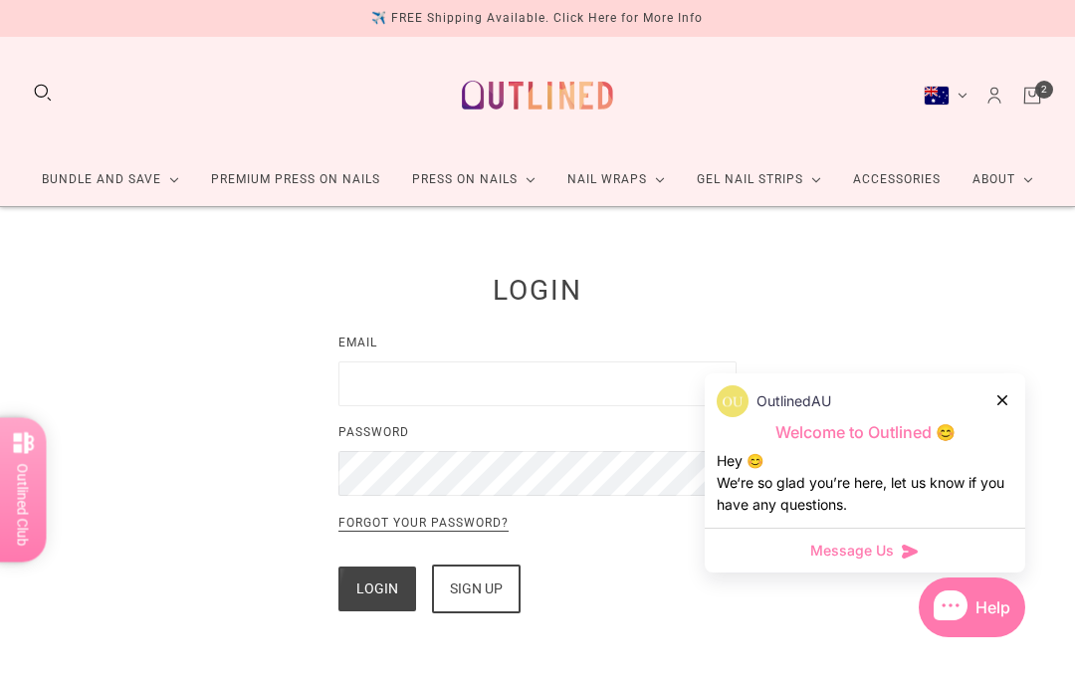
click at [1037, 99] on icon "Cart" at bounding box center [1033, 96] width 22 height 22
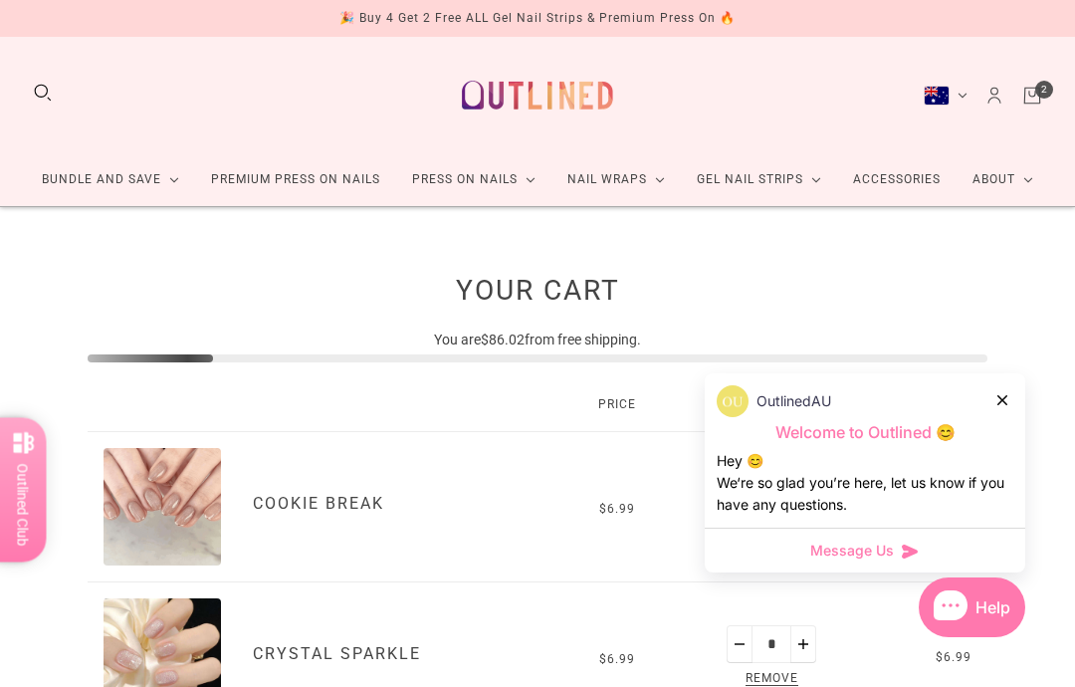
click at [1001, 400] on icon at bounding box center [1003, 400] width 10 height 10
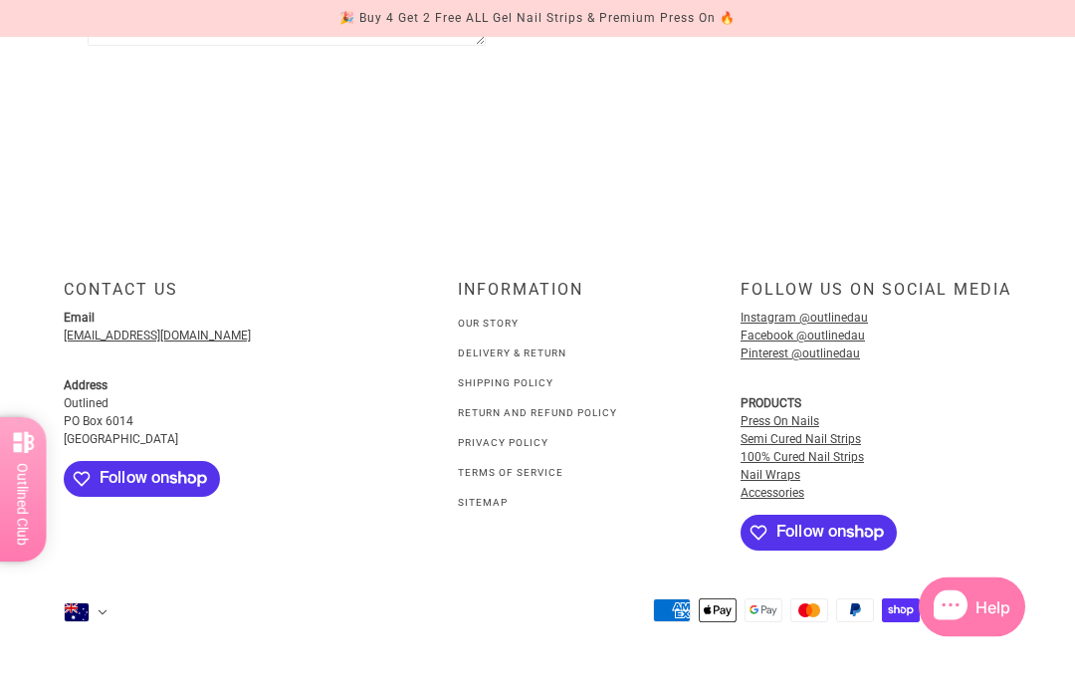
scroll to position [1034, 0]
click at [562, 359] on link "Delivery & Return" at bounding box center [512, 354] width 109 height 11
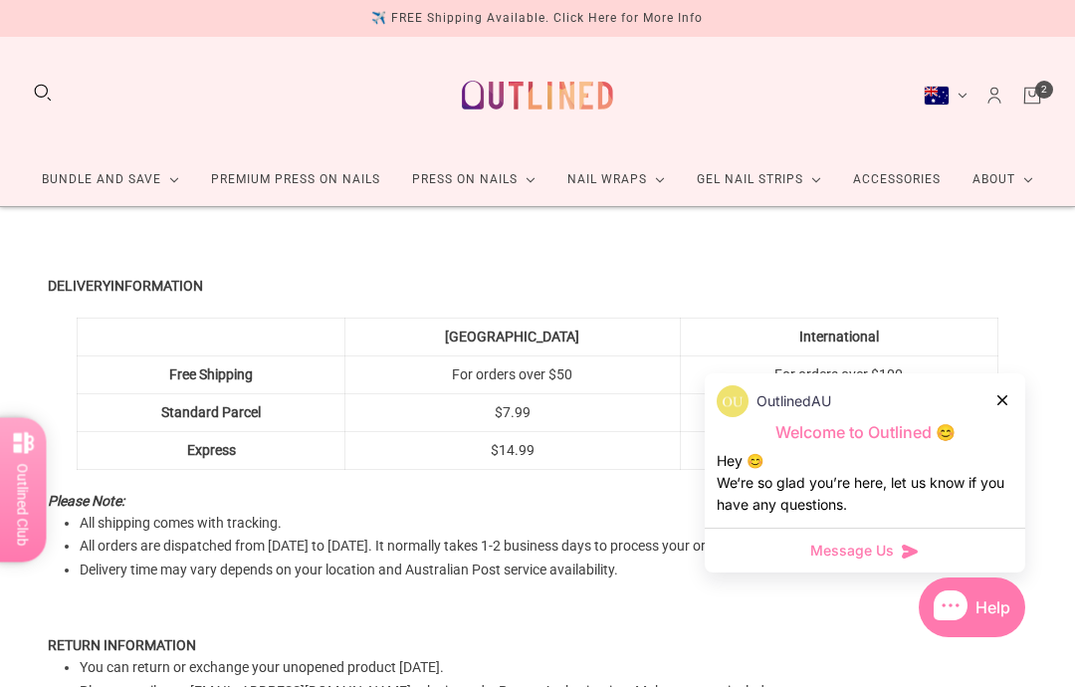
click at [1003, 408] on div at bounding box center [1004, 399] width 12 height 21
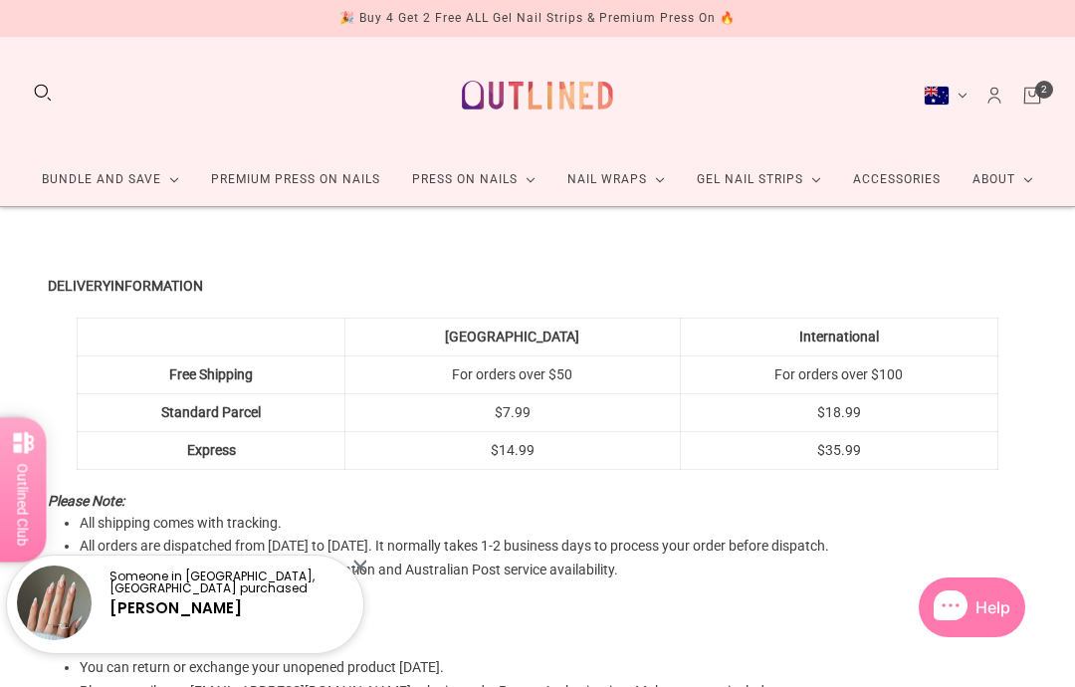
click at [1027, 100] on icon "Cart" at bounding box center [1033, 96] width 22 height 22
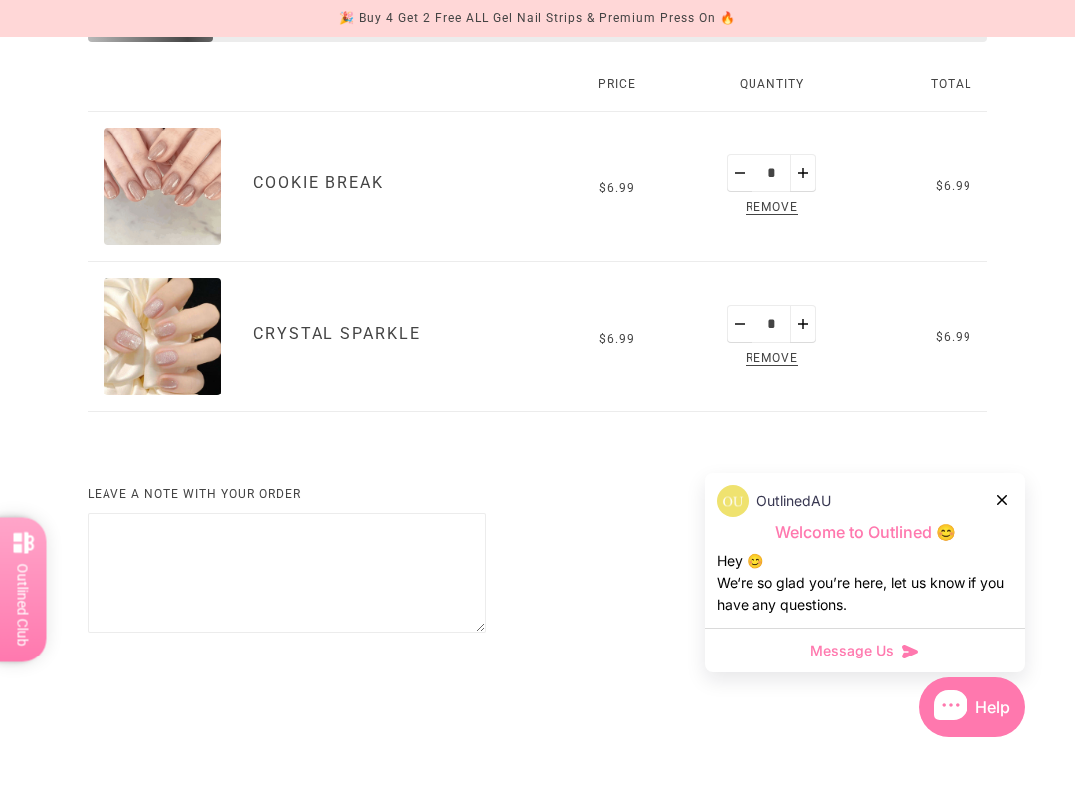
scroll to position [333, 0]
